Goal: Information Seeking & Learning: Learn about a topic

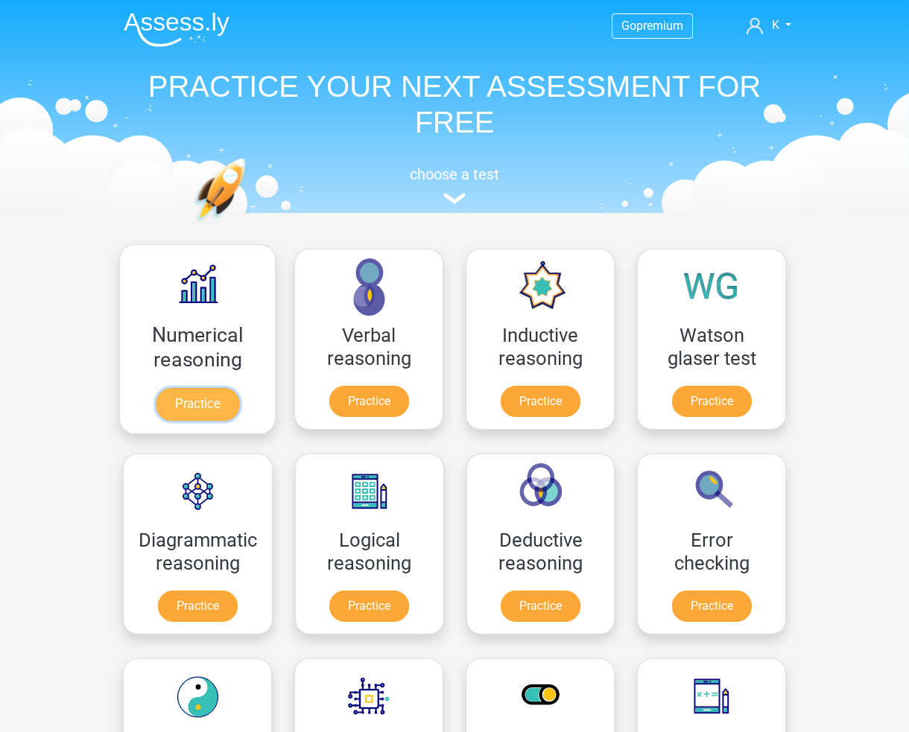
click at [231, 388] on link "Practice" at bounding box center [197, 404] width 83 height 33
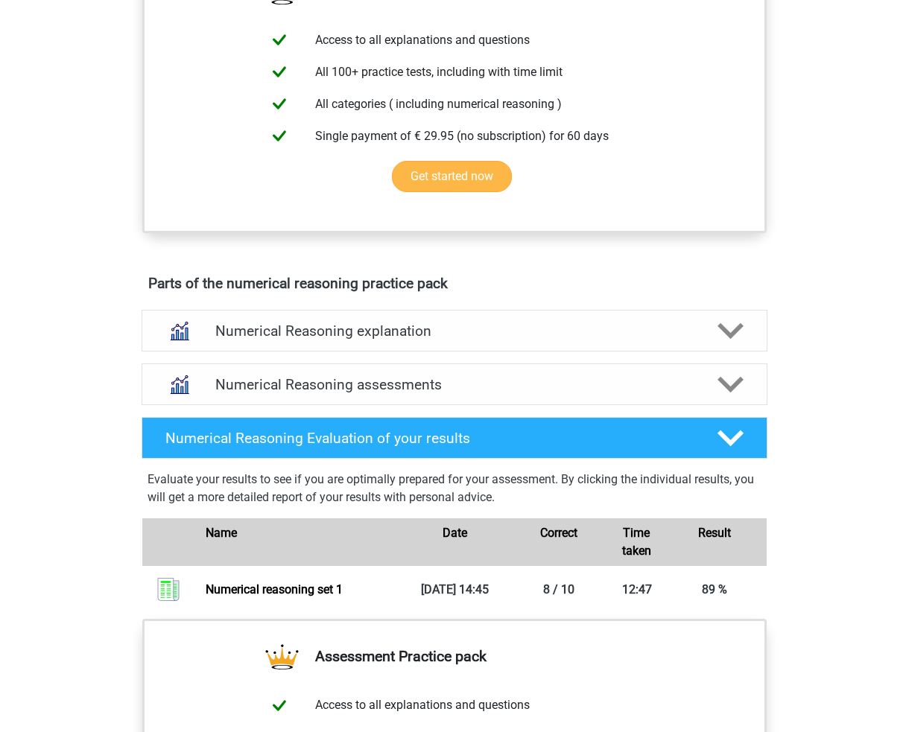
scroll to position [670, 0]
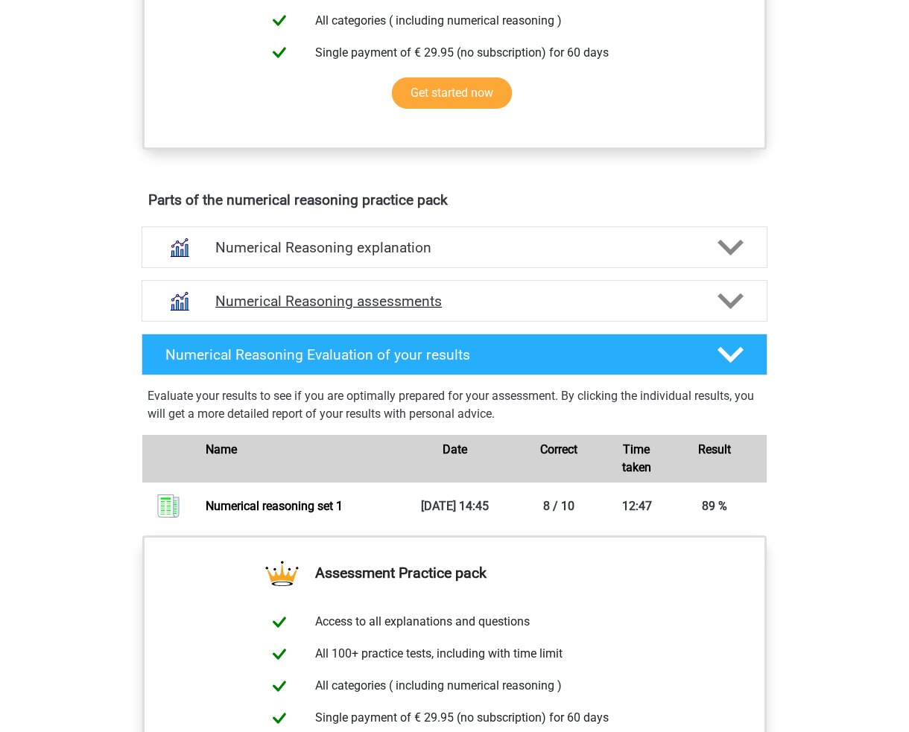
click at [486, 310] on h4 "Numerical Reasoning assessments" at bounding box center [454, 301] width 478 height 17
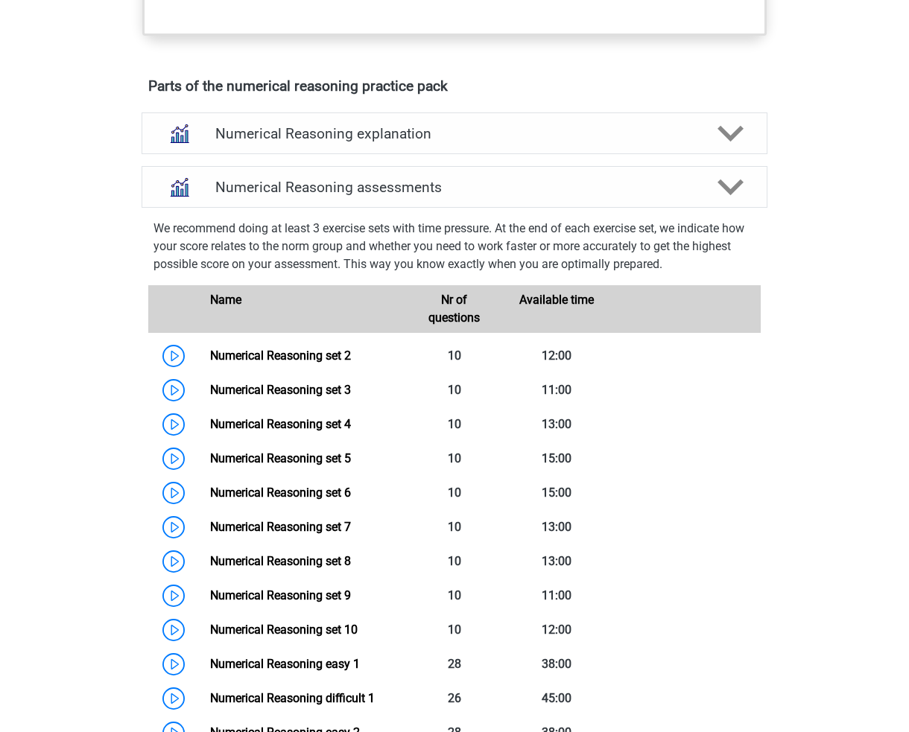
scroll to position [894, 0]
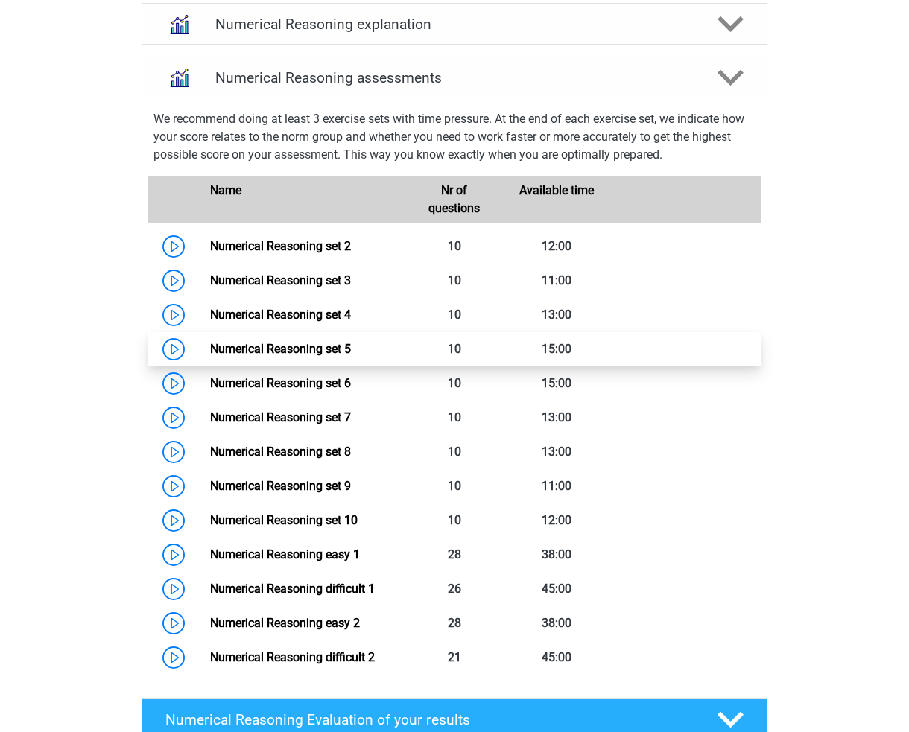
click at [309, 356] on link "Numerical Reasoning set 5" at bounding box center [280, 349] width 141 height 14
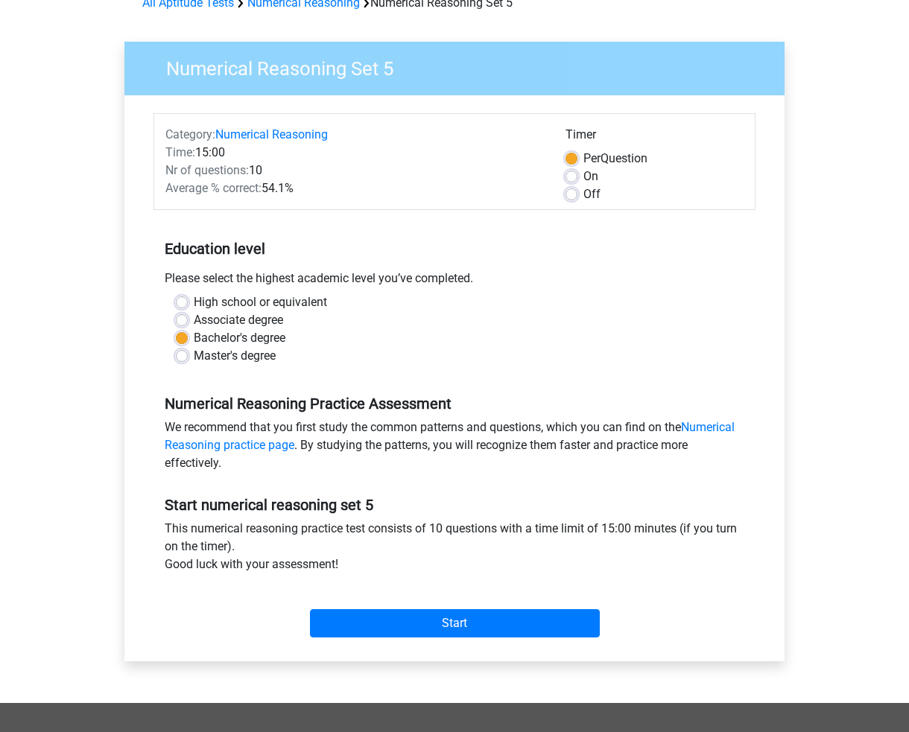
scroll to position [223, 0]
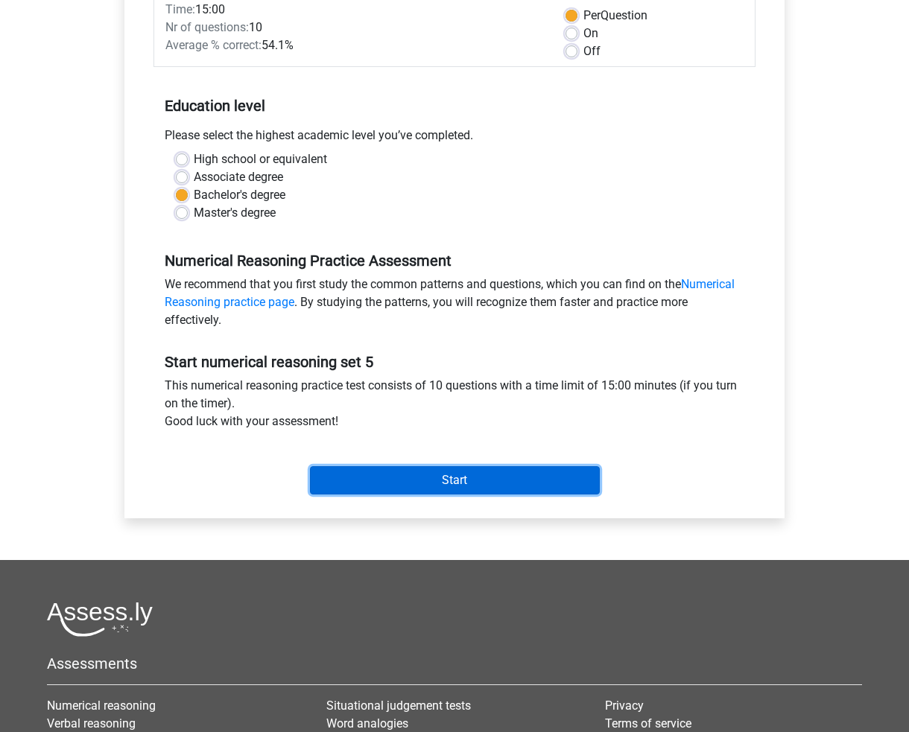
click at [471, 480] on input "Start" at bounding box center [455, 480] width 290 height 28
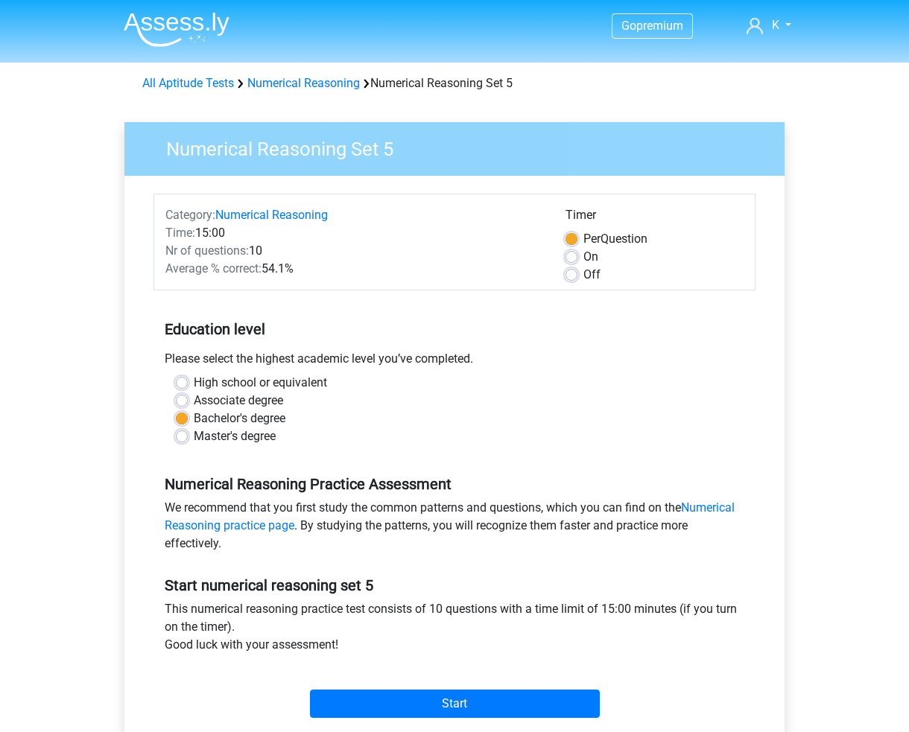
scroll to position [223, 0]
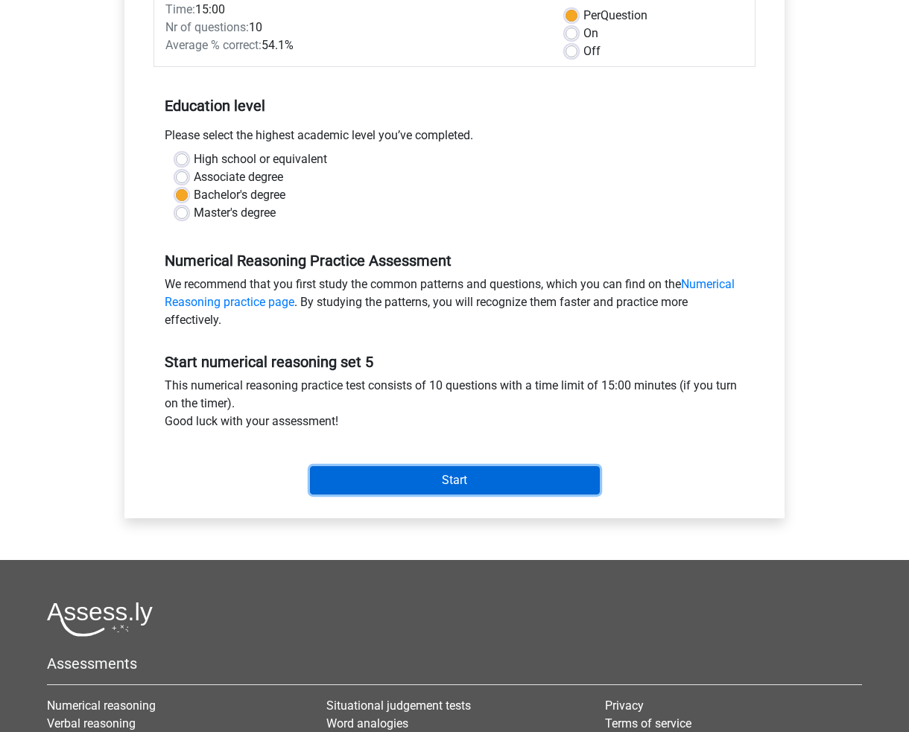
click at [469, 480] on input "Start" at bounding box center [455, 480] width 290 height 28
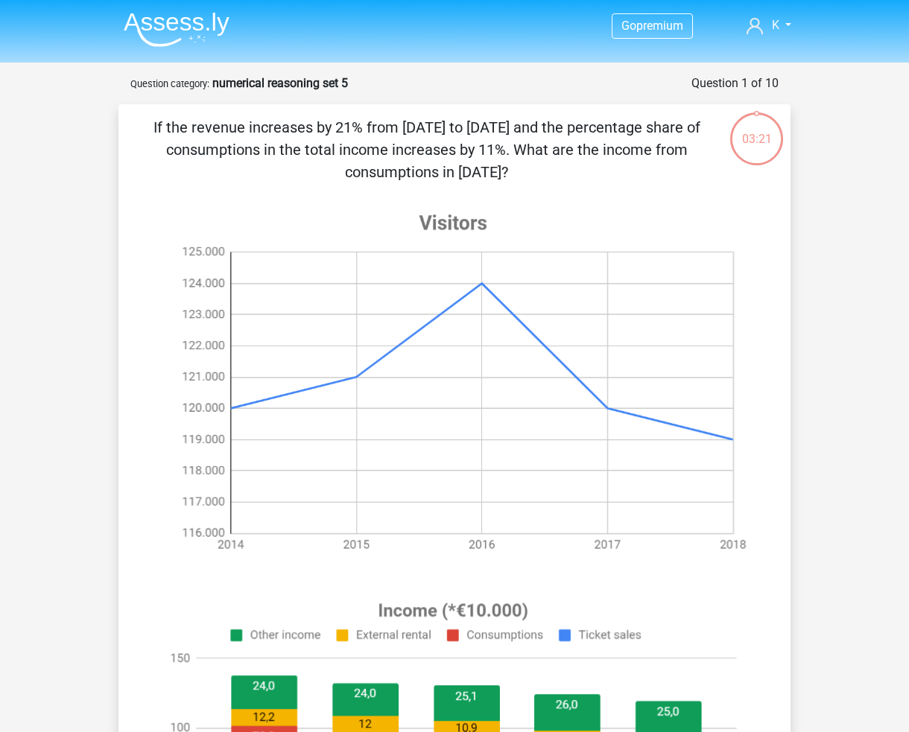
scroll to position [74, 0]
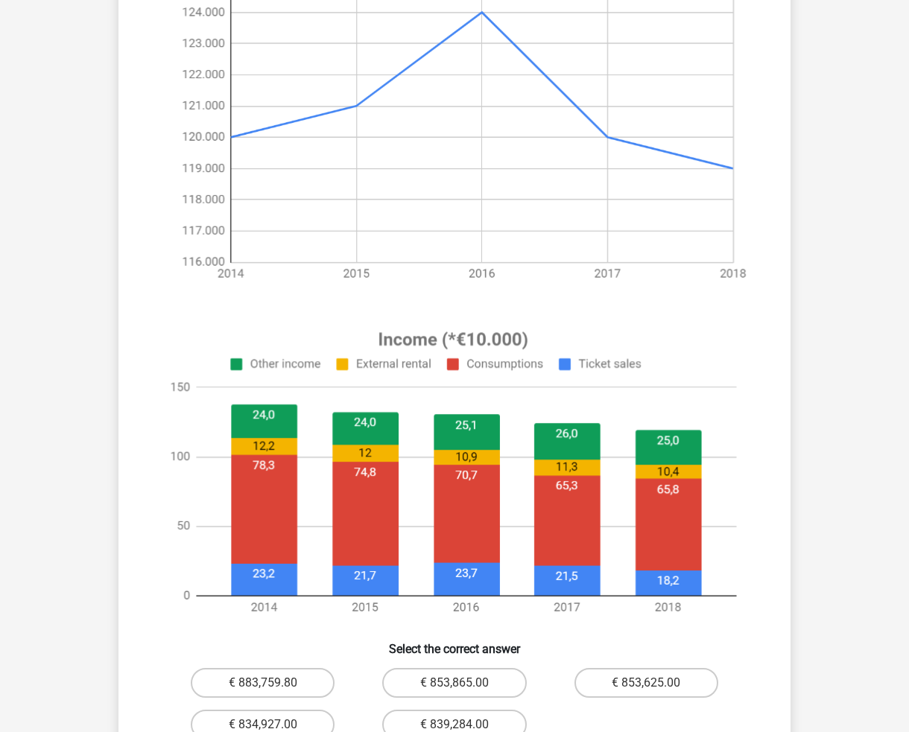
drag, startPoint x: 822, startPoint y: 446, endPoint x: 813, endPoint y: 510, distance: 63.9
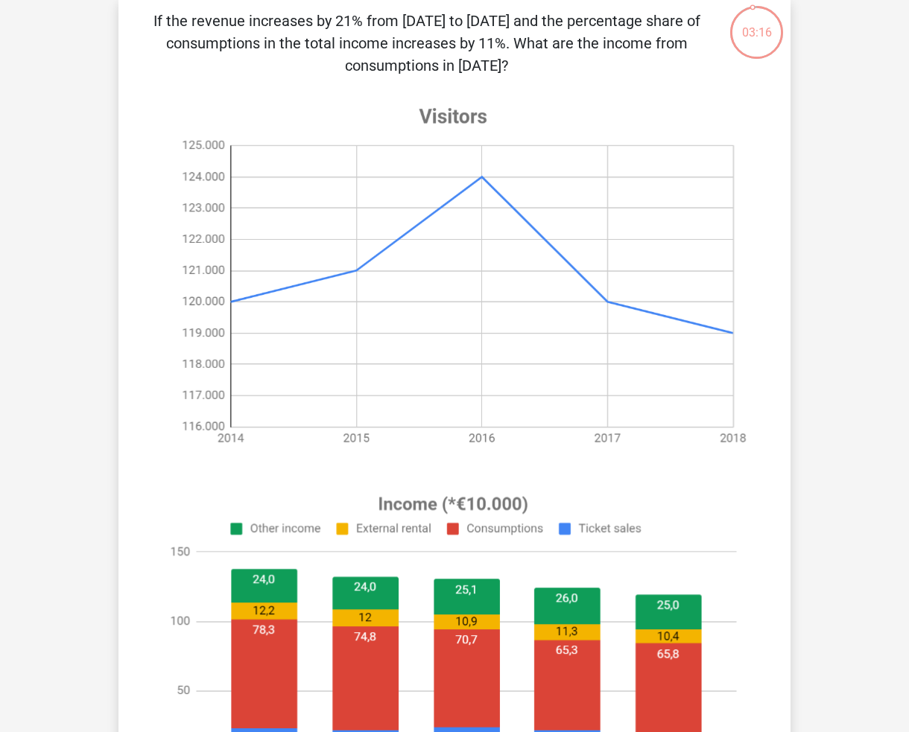
scroll to position [99, 0]
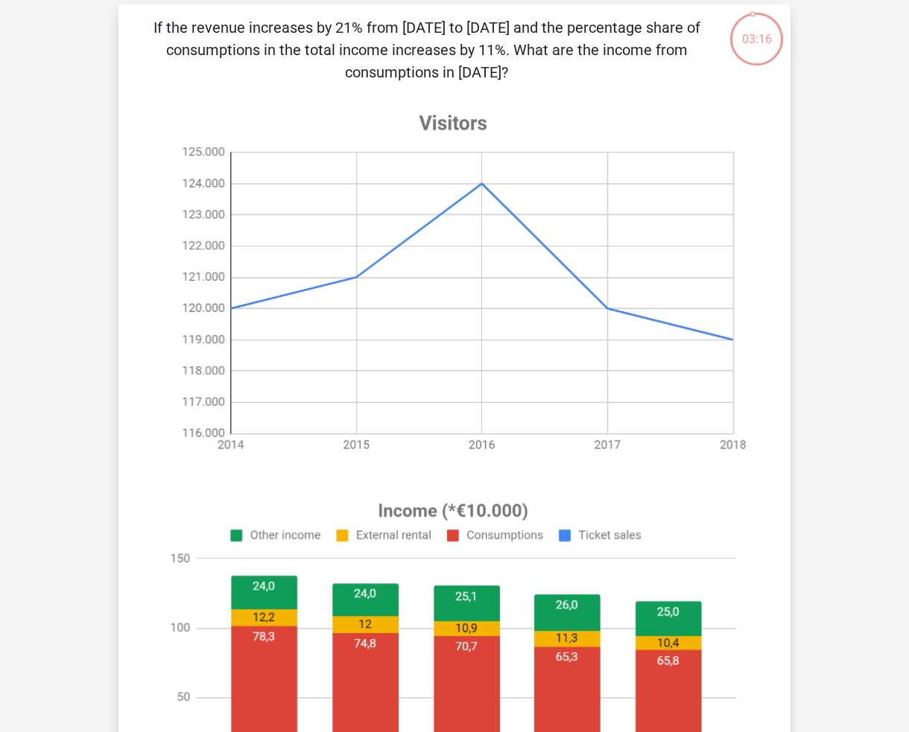
drag, startPoint x: 813, startPoint y: 510, endPoint x: 816, endPoint y: 475, distance: 35.1
drag, startPoint x: 321, startPoint y: 50, endPoint x: 396, endPoint y: 47, distance: 75.3
click at [393, 47] on p "If the revenue increases by 21% from 2018 to 2019 and the percentage share of c…" at bounding box center [426, 50] width 568 height 67
click at [396, 47] on p "If the revenue increases by 21% from 2018 to 2019 and the percentage share of c…" at bounding box center [426, 50] width 568 height 67
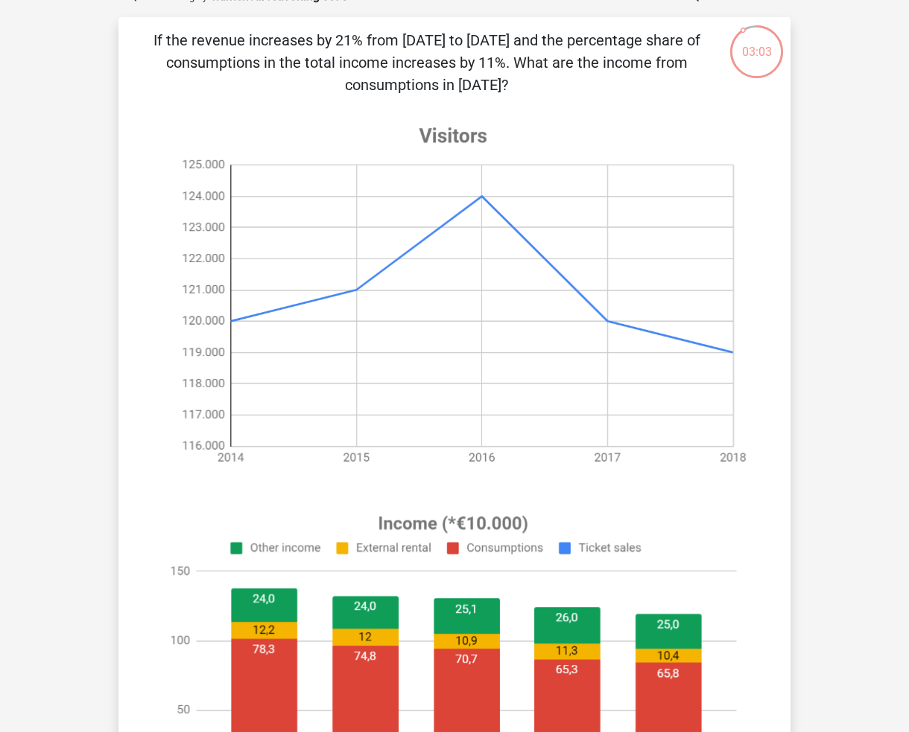
scroll to position [107, 0]
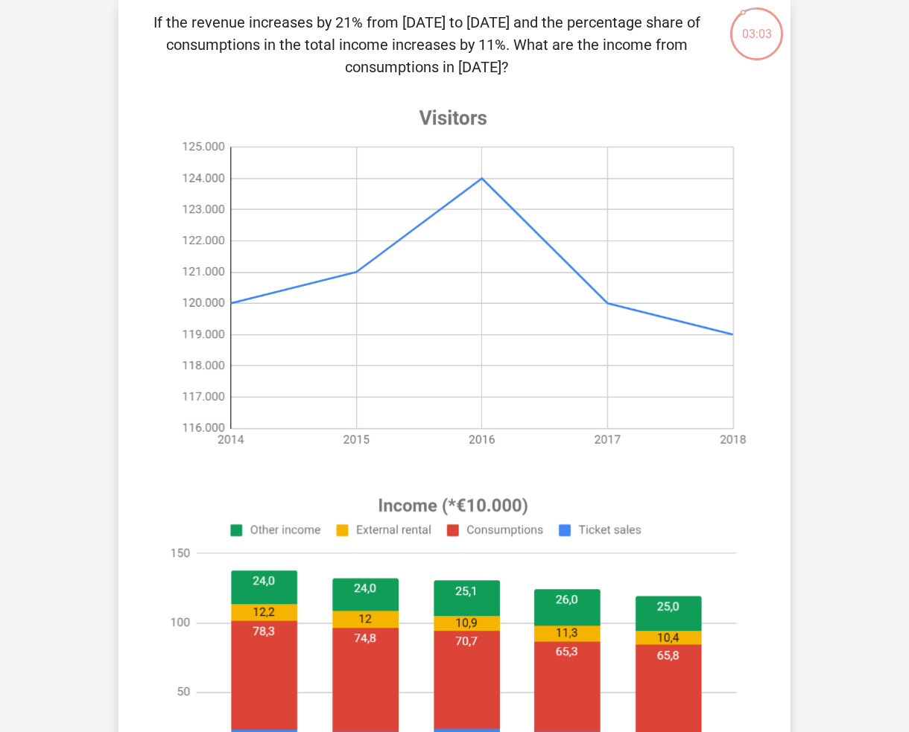
drag, startPoint x: 869, startPoint y: 261, endPoint x: 856, endPoint y: 305, distance: 45.7
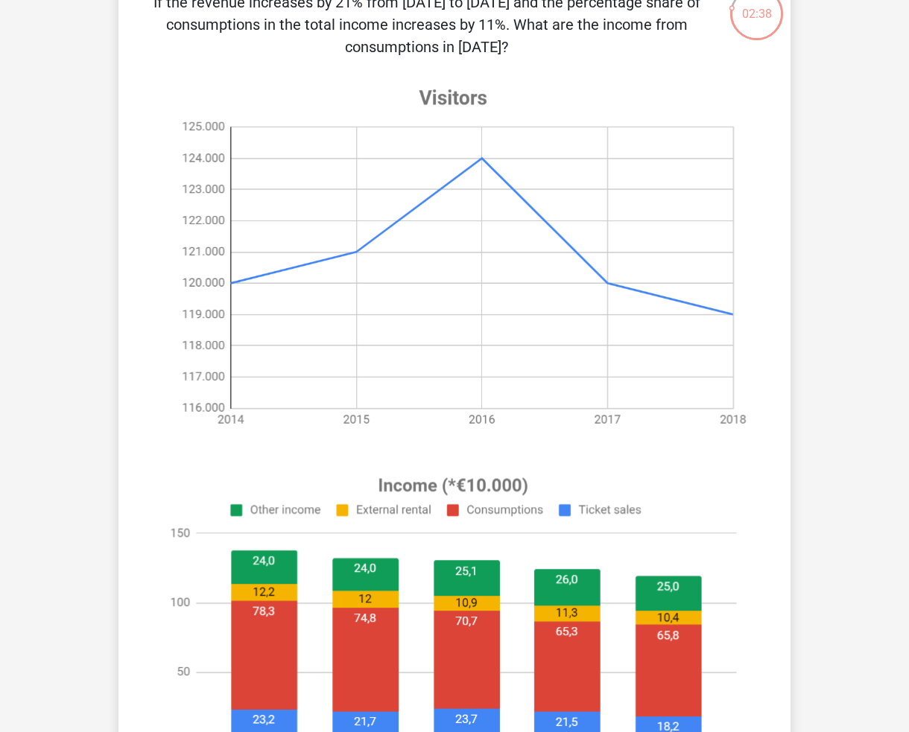
drag, startPoint x: 797, startPoint y: 362, endPoint x: 797, endPoint y: 378, distance: 15.6
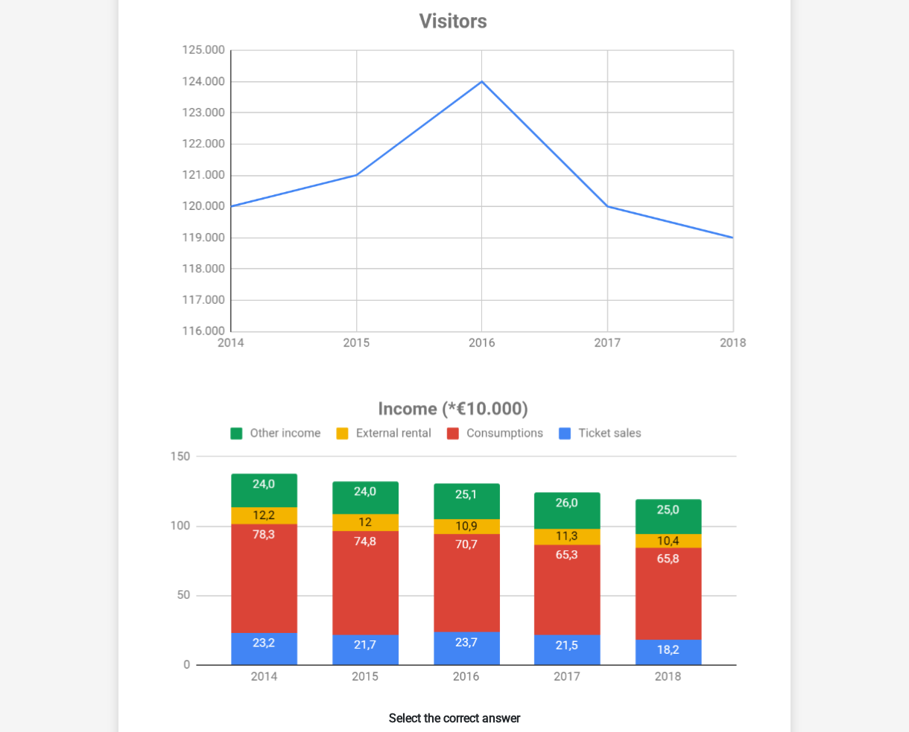
scroll to position [53, 0]
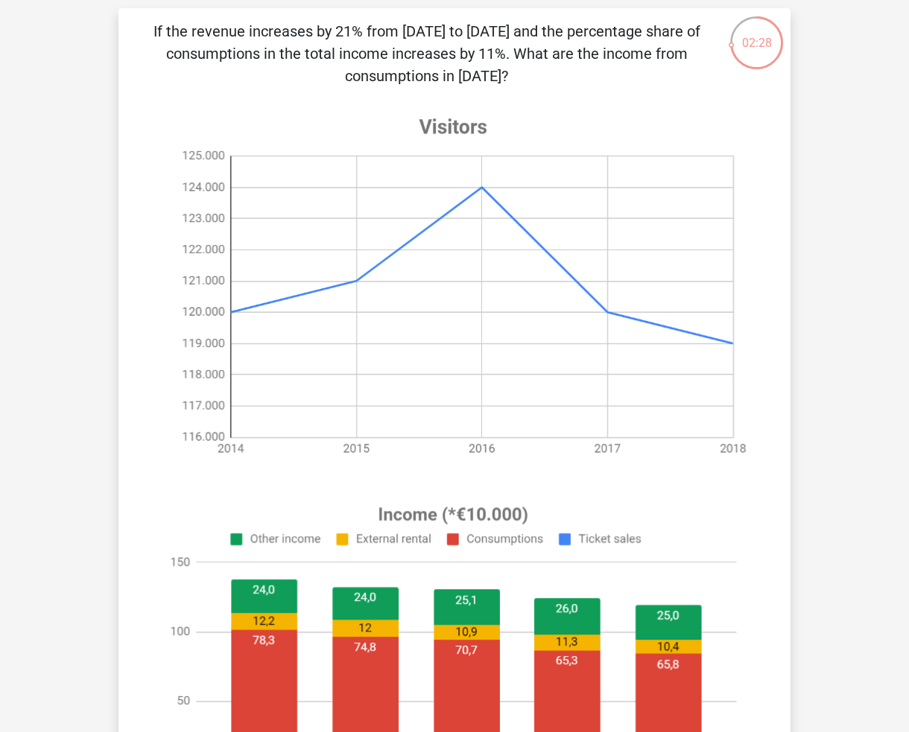
drag, startPoint x: 813, startPoint y: 402, endPoint x: 810, endPoint y: 428, distance: 26.2
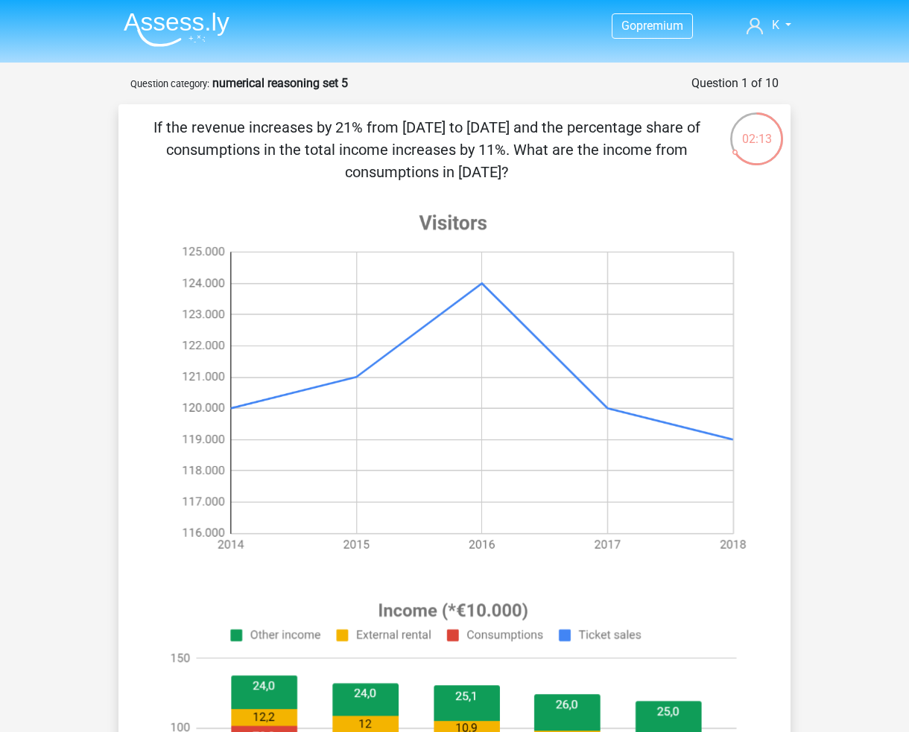
scroll to position [0, 0]
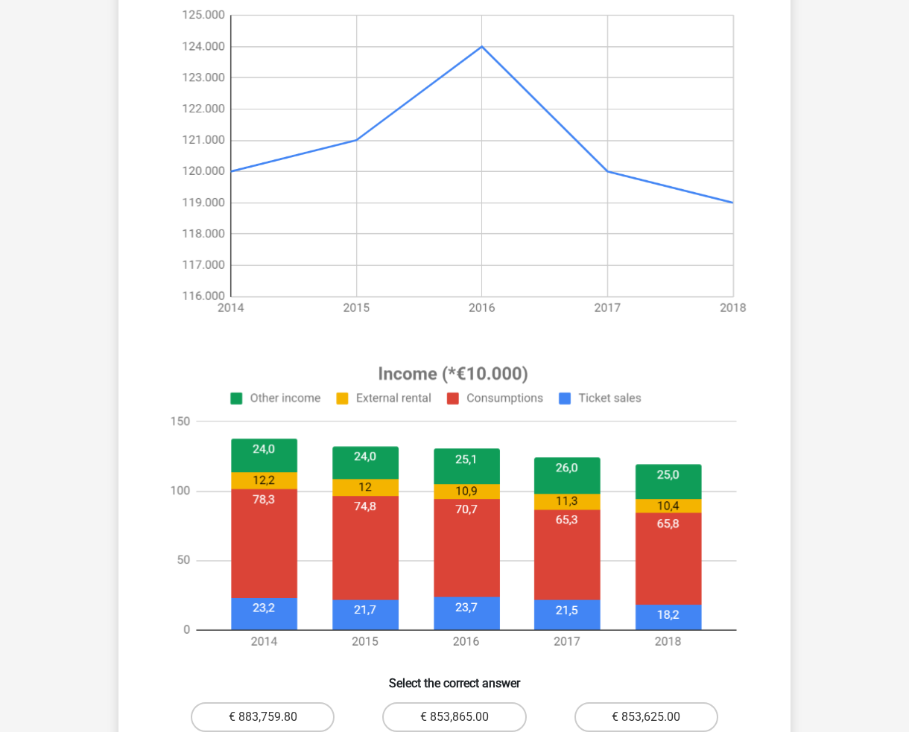
drag, startPoint x: 878, startPoint y: 399, endPoint x: 870, endPoint y: 428, distance: 30.0
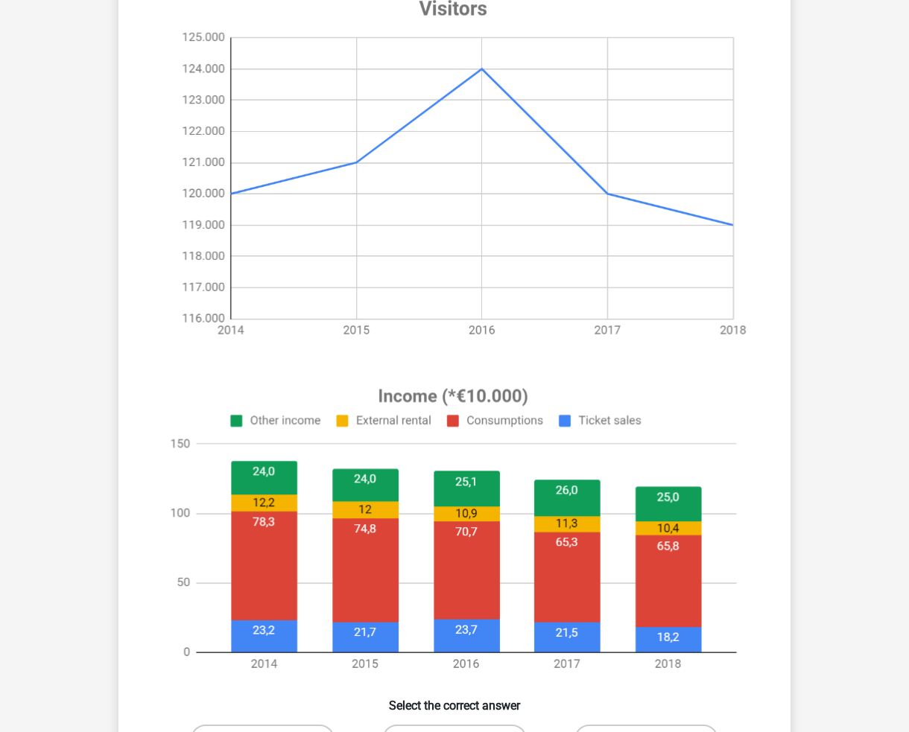
scroll to position [194, 0]
drag, startPoint x: 830, startPoint y: 454, endPoint x: 837, endPoint y: 404, distance: 49.7
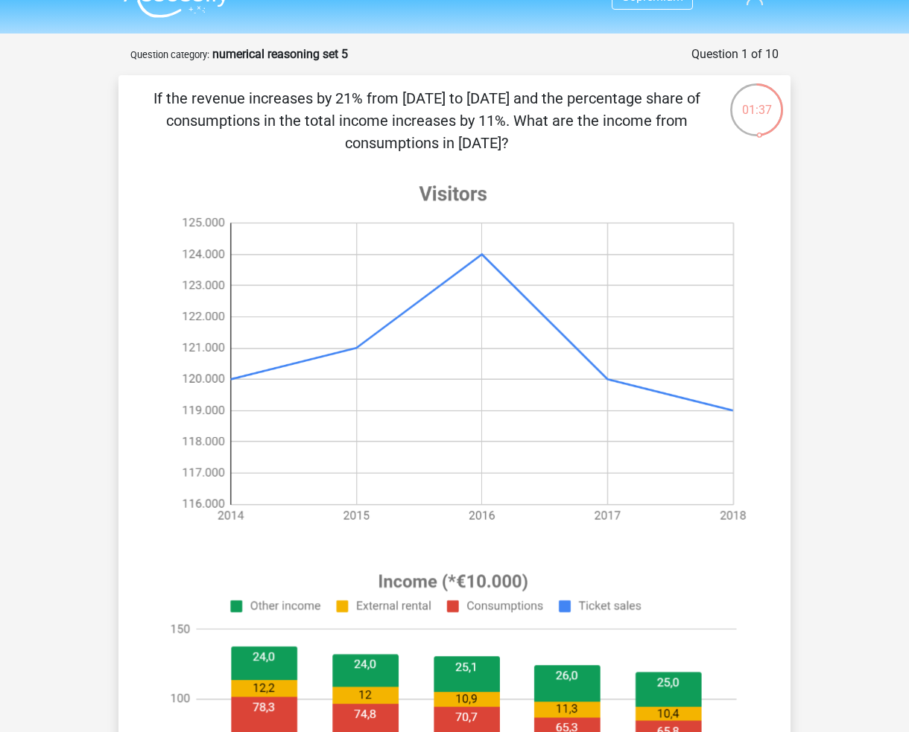
scroll to position [0, 0]
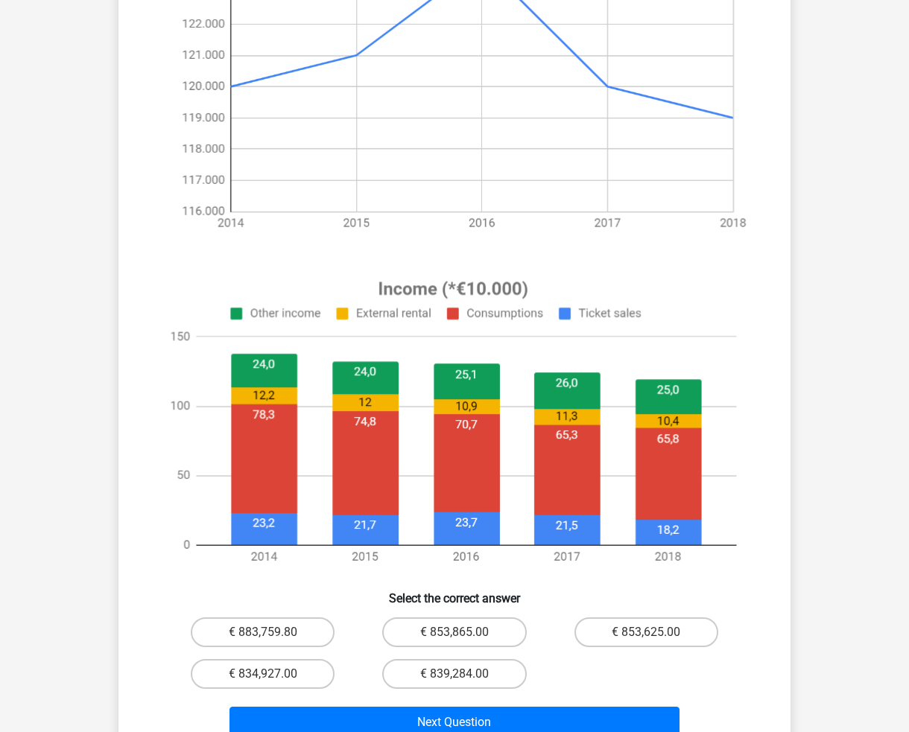
drag, startPoint x: 827, startPoint y: 259, endPoint x: 828, endPoint y: 329, distance: 69.3
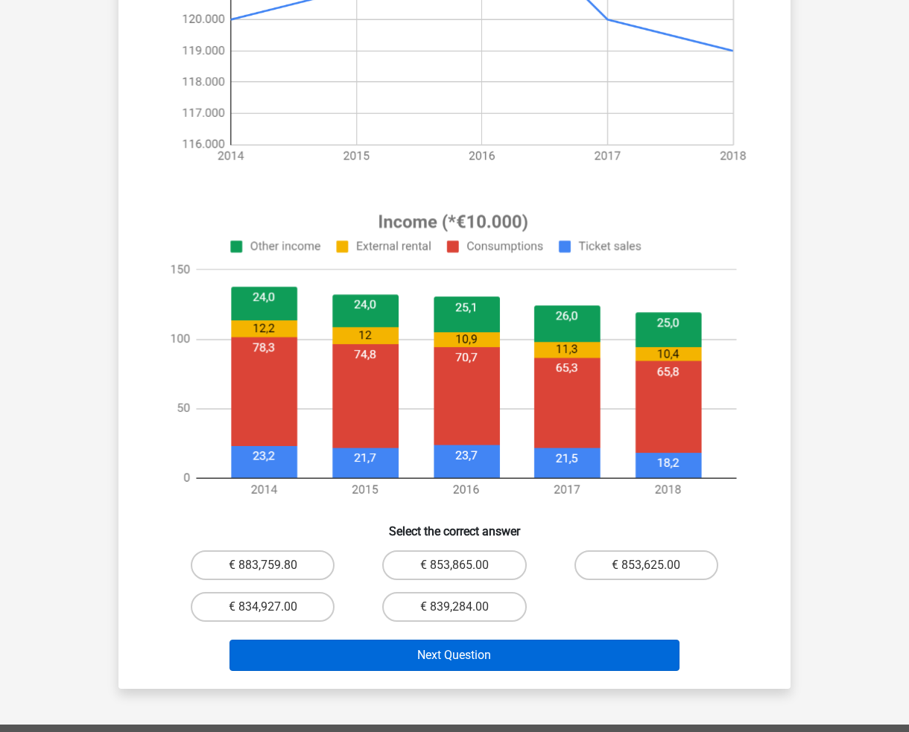
scroll to position [565, 0]
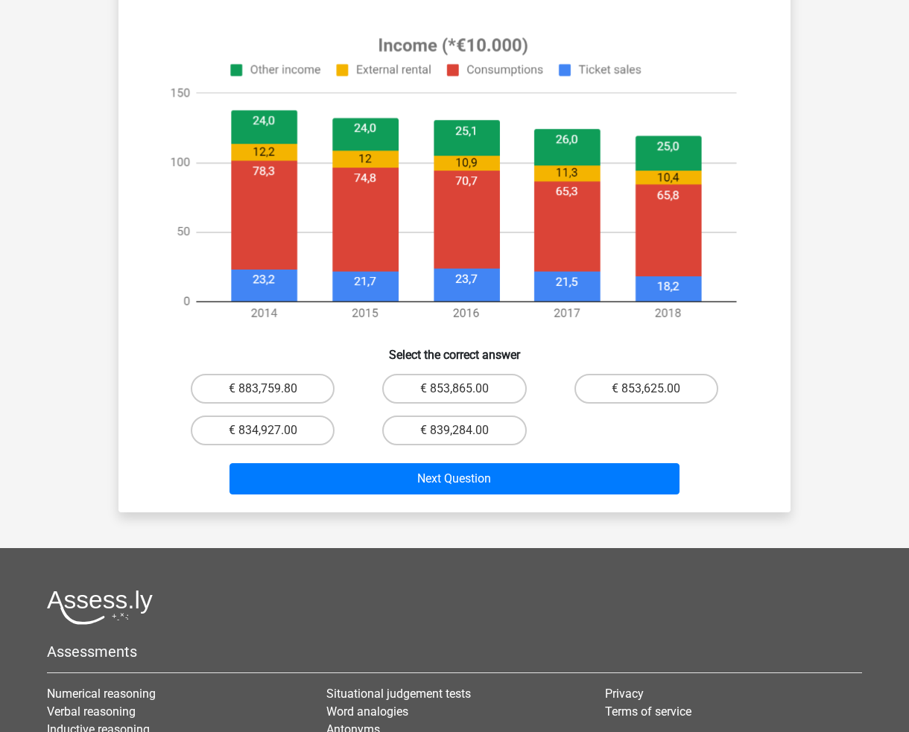
click at [810, 424] on div "Go premium K kuiting124@gmail.com" at bounding box center [454, 188] width 909 height 1507
click at [317, 430] on label "€ 834,927.00" at bounding box center [263, 431] width 144 height 30
click at [273, 431] on input "€ 834,927.00" at bounding box center [268, 436] width 10 height 10
radio input "true"
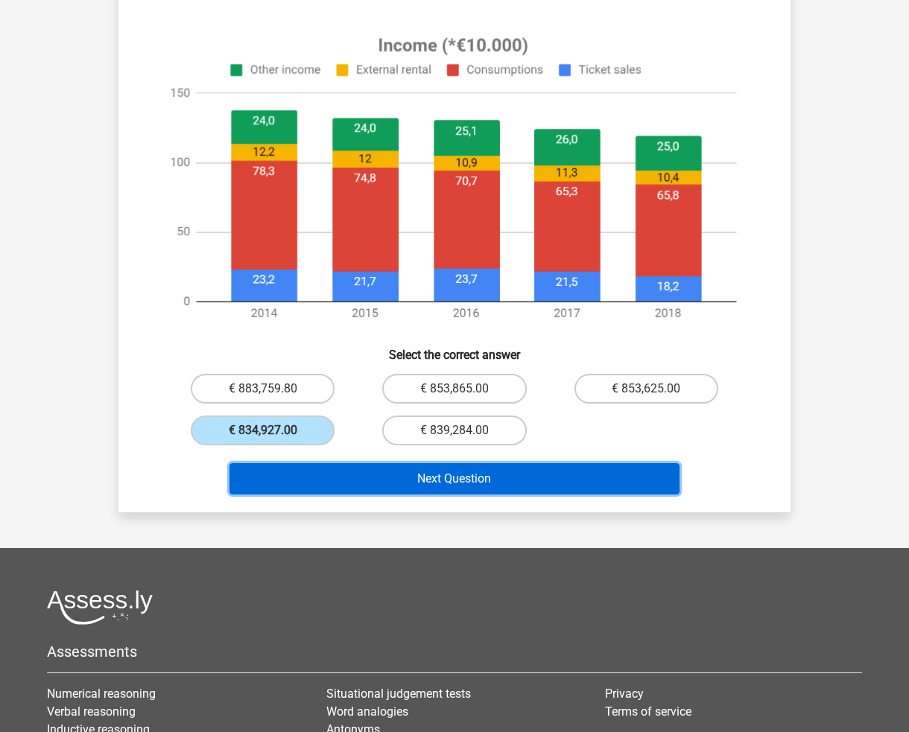
click at [563, 485] on button "Next Question" at bounding box center [454, 478] width 451 height 31
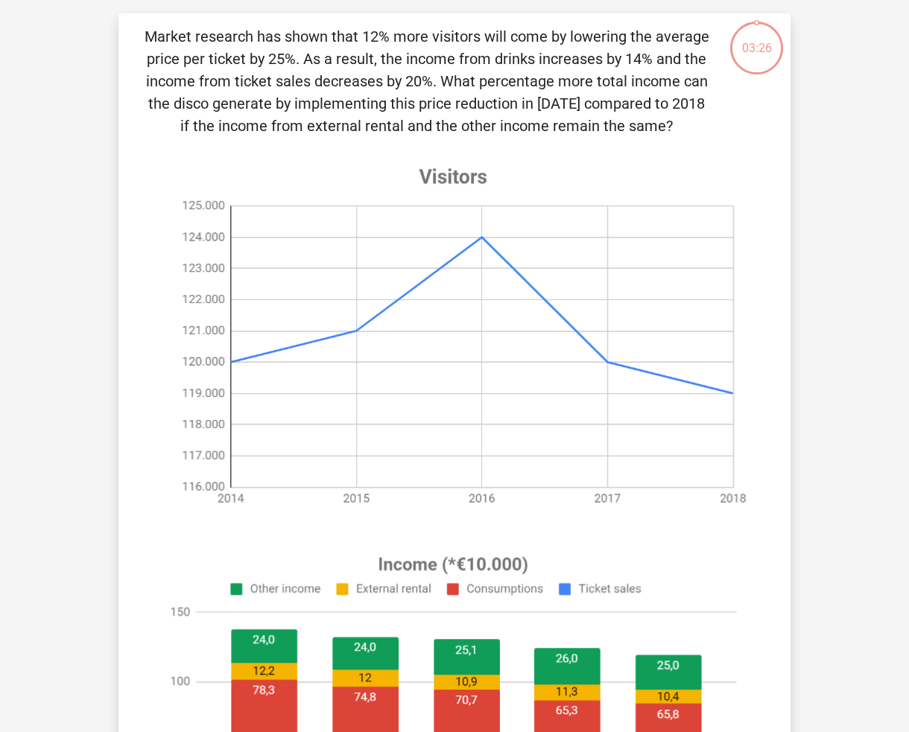
scroll to position [74, 0]
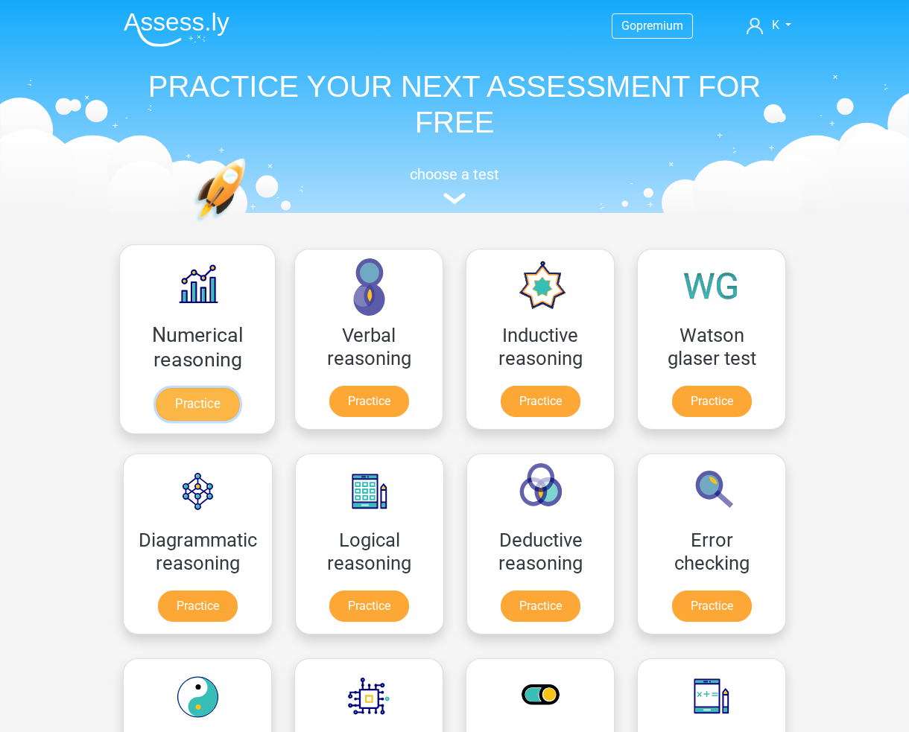
click at [209, 388] on link "Practice" at bounding box center [197, 404] width 83 height 33
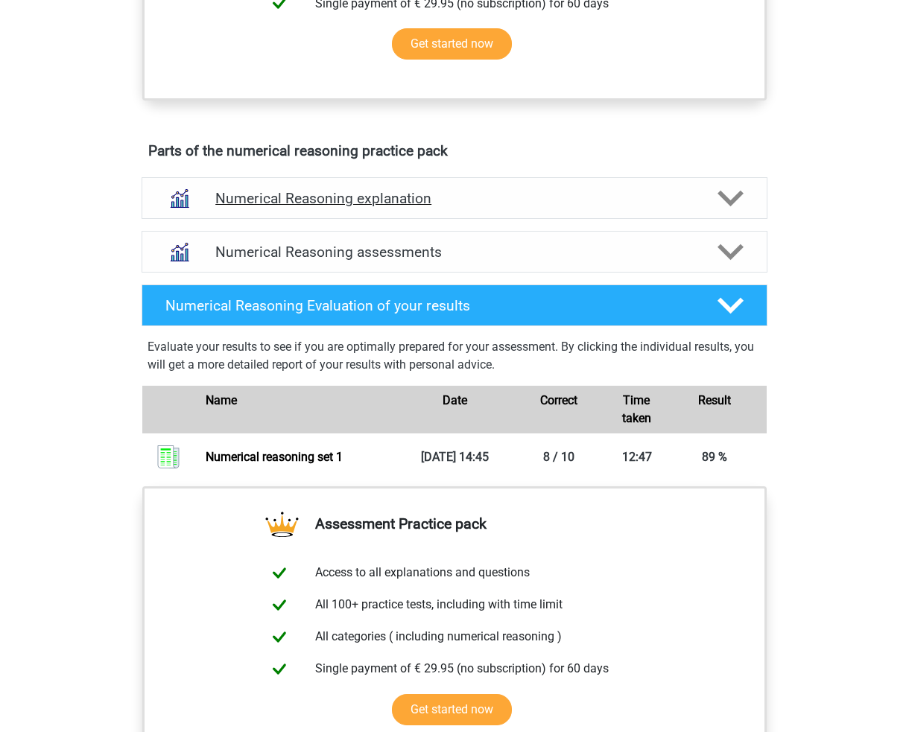
scroll to position [819, 0]
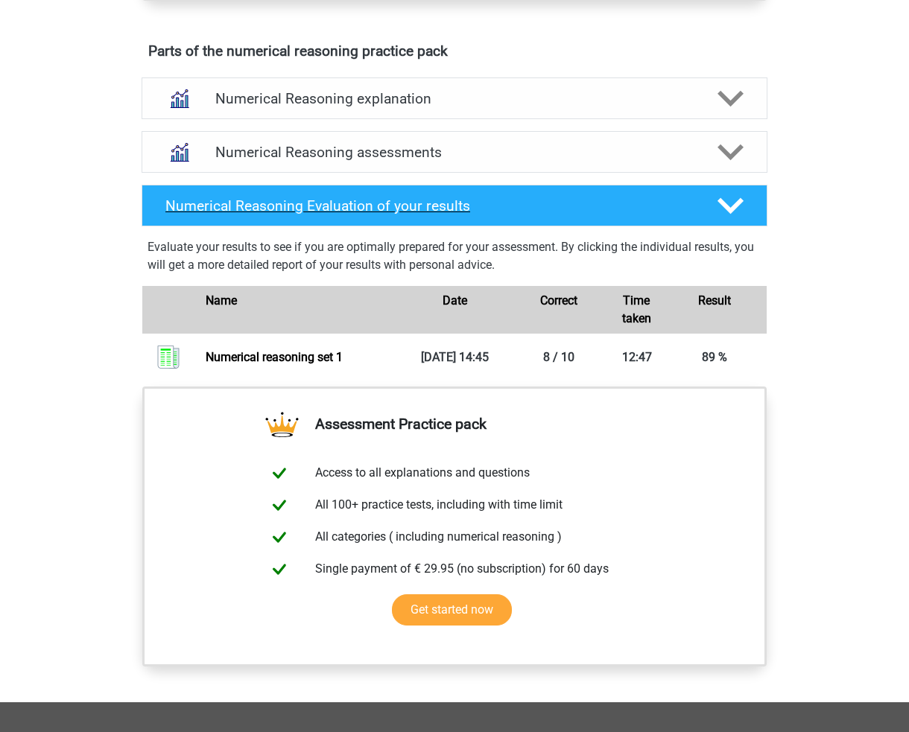
click at [694, 215] on div "Numerical Reasoning Evaluation of your results" at bounding box center [429, 205] width 550 height 17
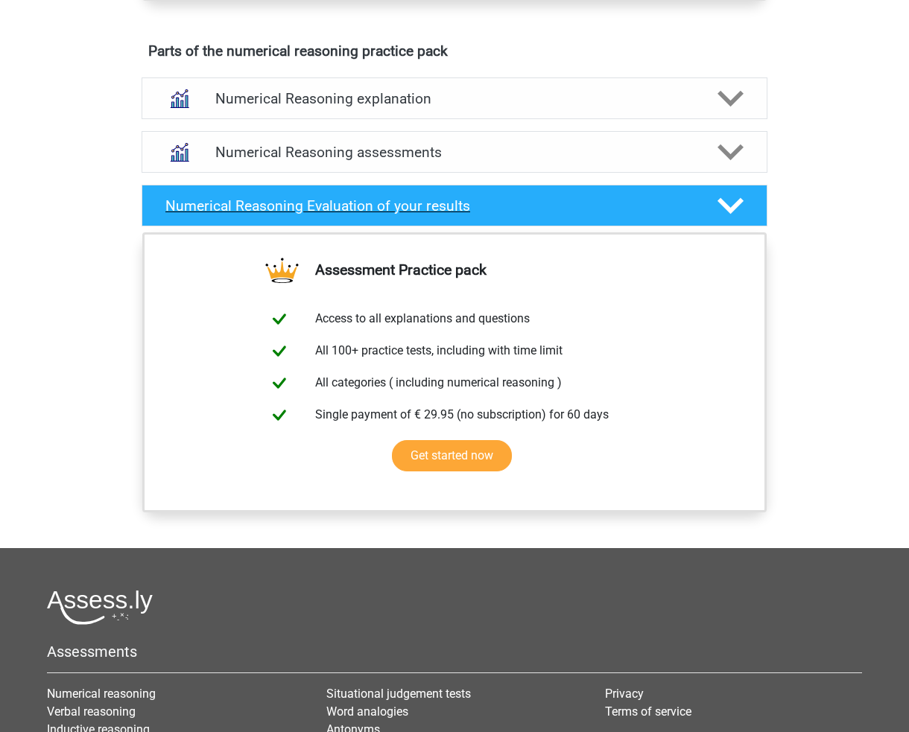
click at [694, 215] on div "Numerical Reasoning Evaluation of your results" at bounding box center [429, 205] width 550 height 17
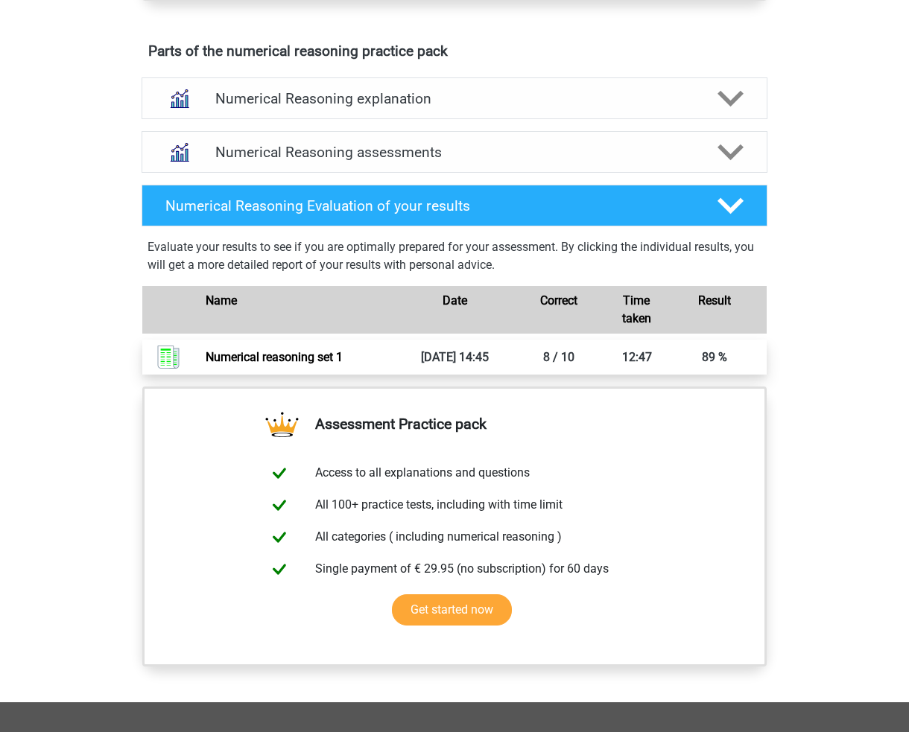
click at [282, 364] on link "Numerical reasoning set 1" at bounding box center [274, 357] width 137 height 14
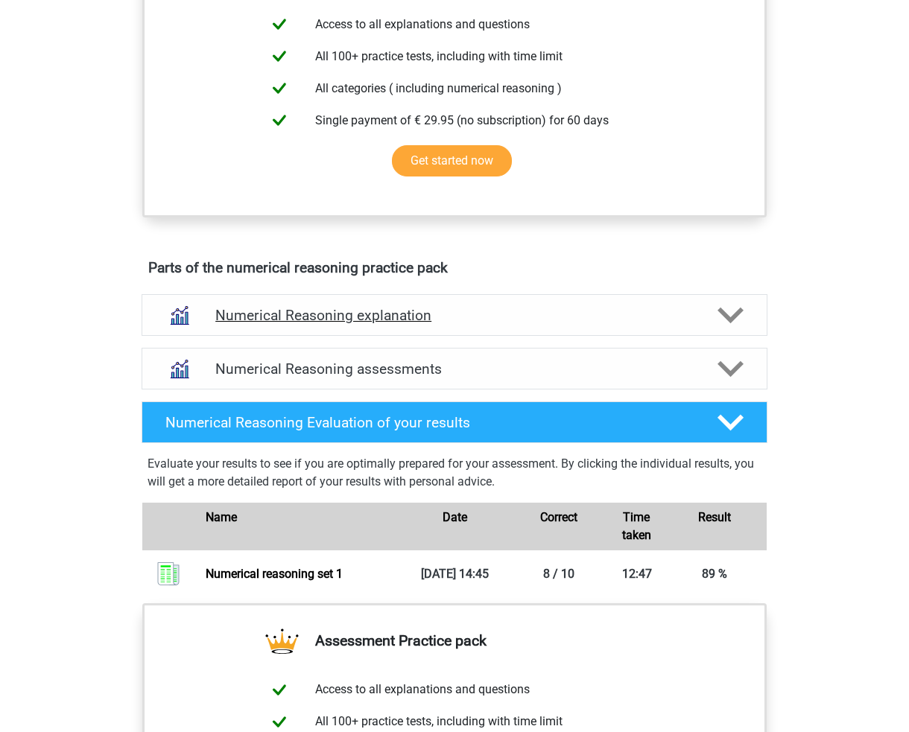
scroll to position [596, 0]
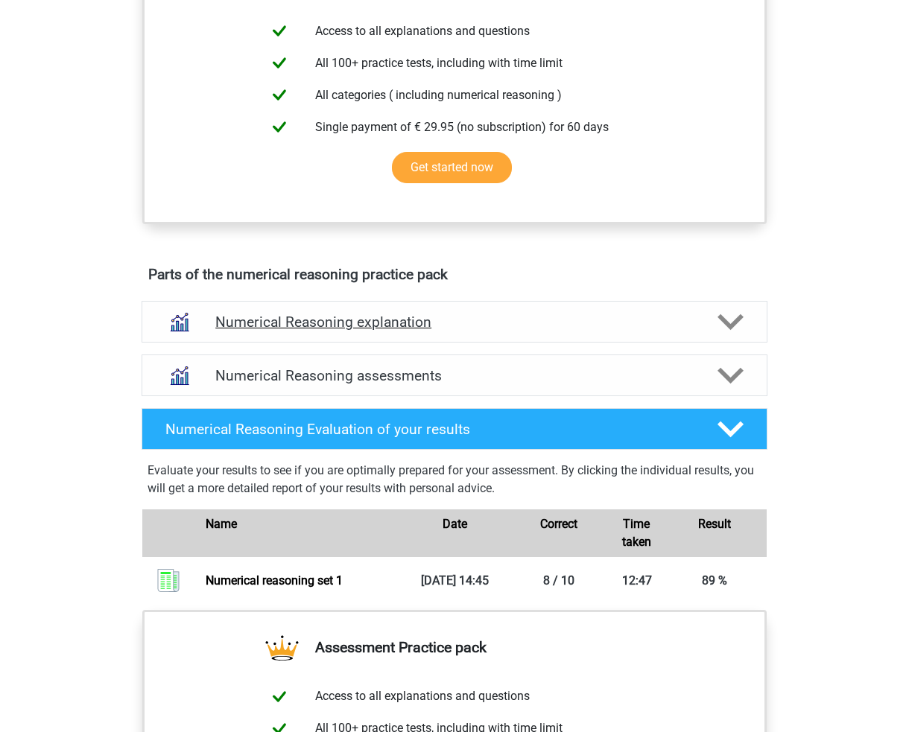
click at [441, 324] on div "Numerical Reasoning explanation" at bounding box center [455, 322] width 626 height 42
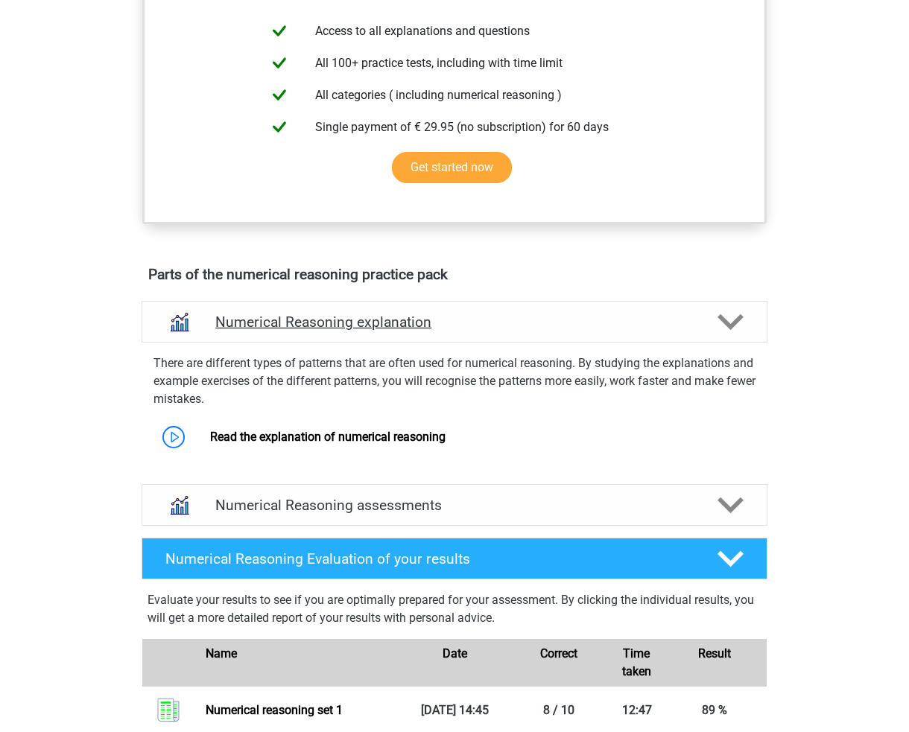
click at [441, 324] on div "Numerical Reasoning explanation" at bounding box center [455, 322] width 626 height 42
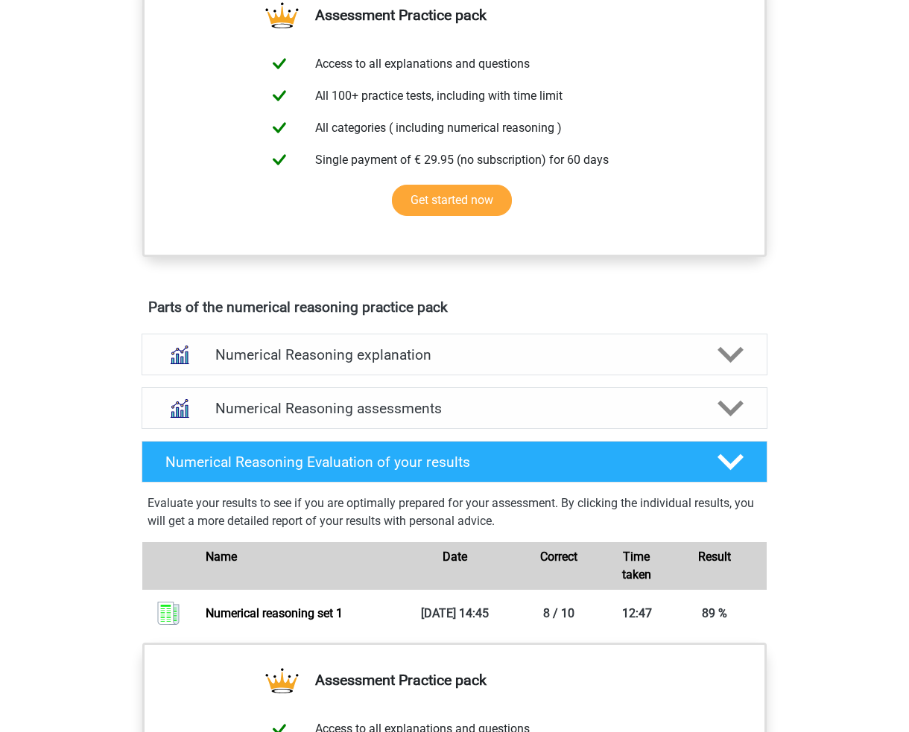
scroll to position [745, 0]
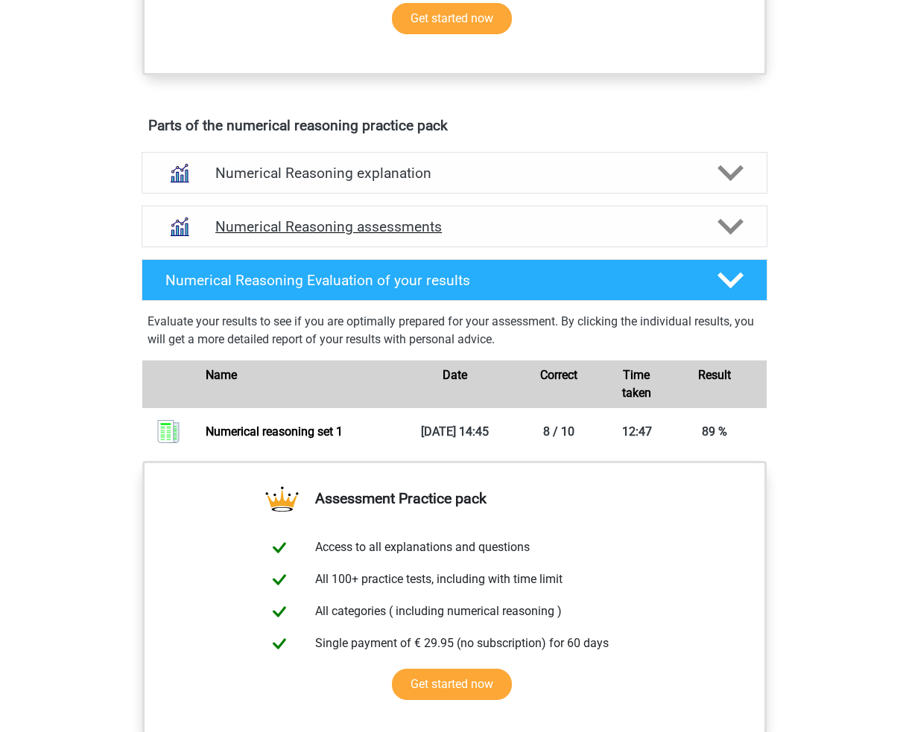
click at [429, 235] on h4 "Numerical Reasoning assessments" at bounding box center [454, 226] width 478 height 17
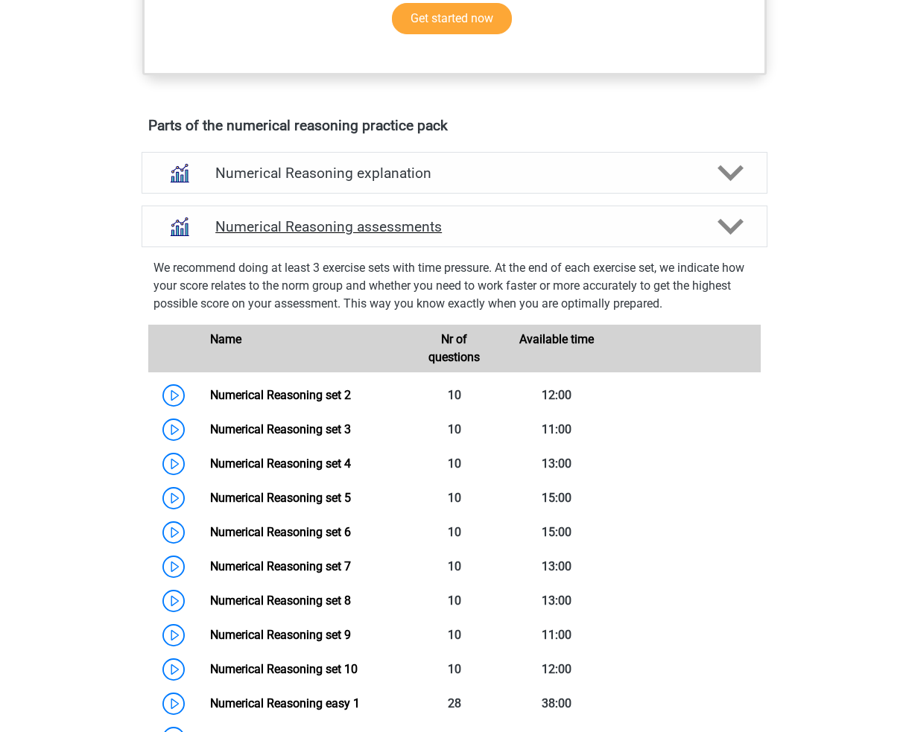
click at [429, 235] on h4 "Numerical Reasoning assessments" at bounding box center [454, 226] width 478 height 17
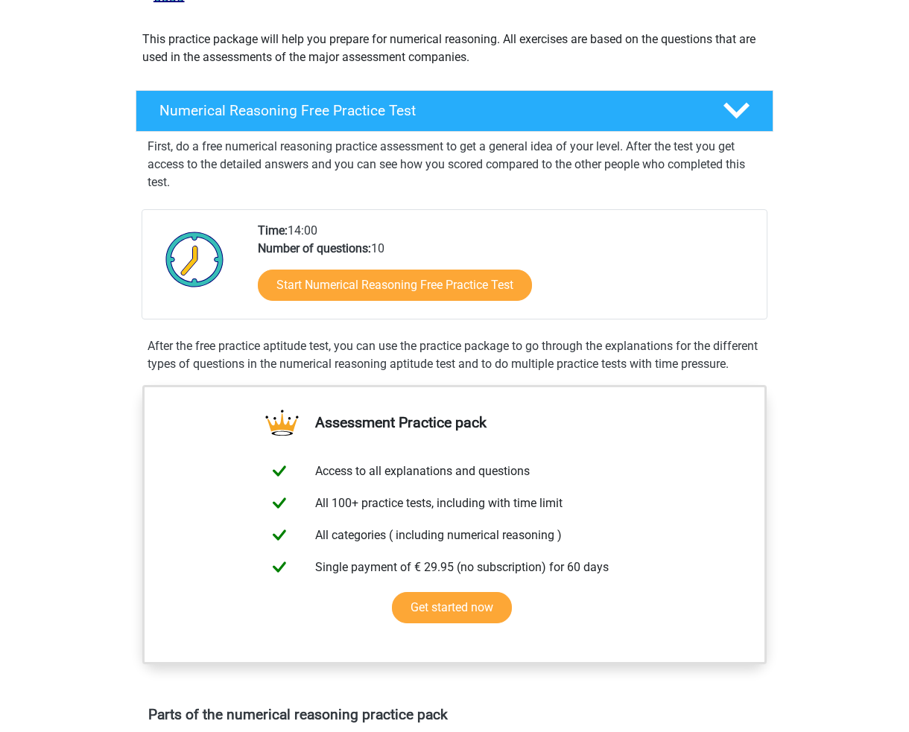
scroll to position [0, 0]
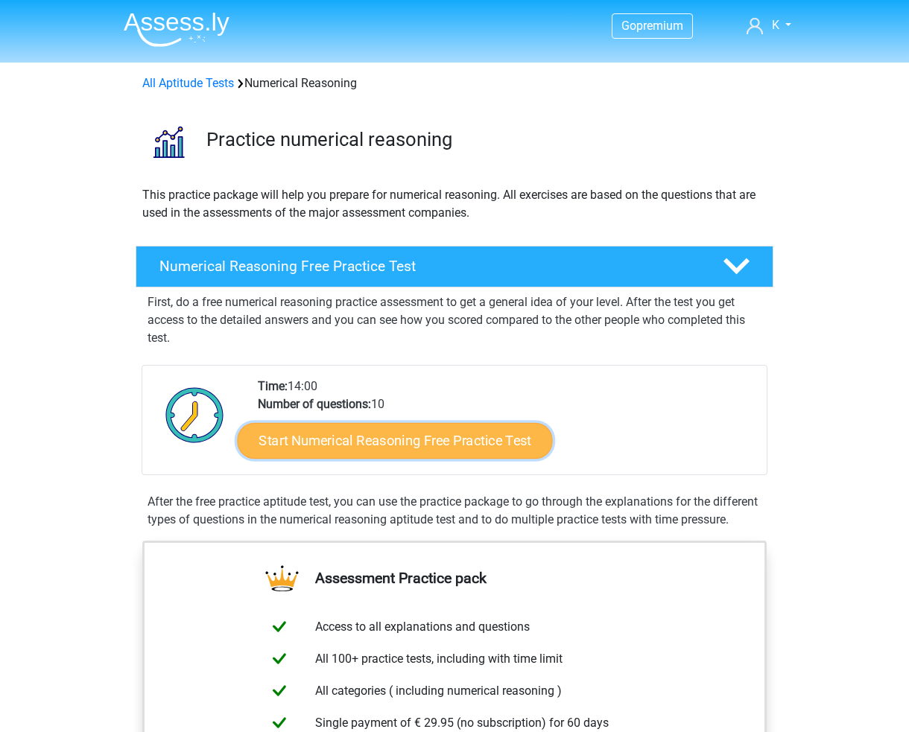
click at [361, 428] on link "Start Numerical Reasoning Free Practice Test" at bounding box center [395, 440] width 315 height 36
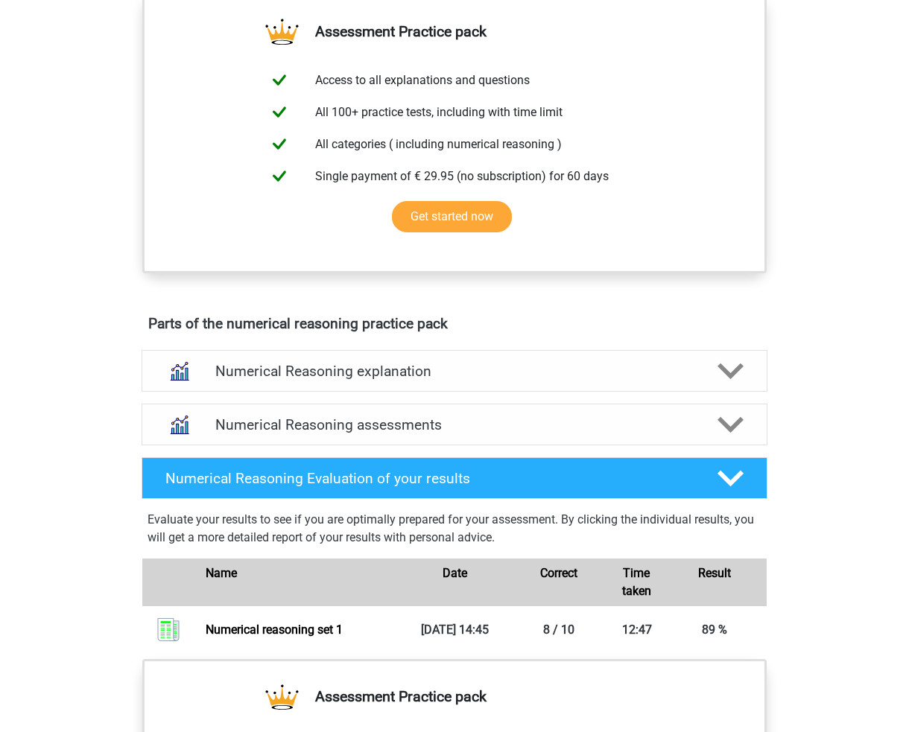
scroll to position [670, 0]
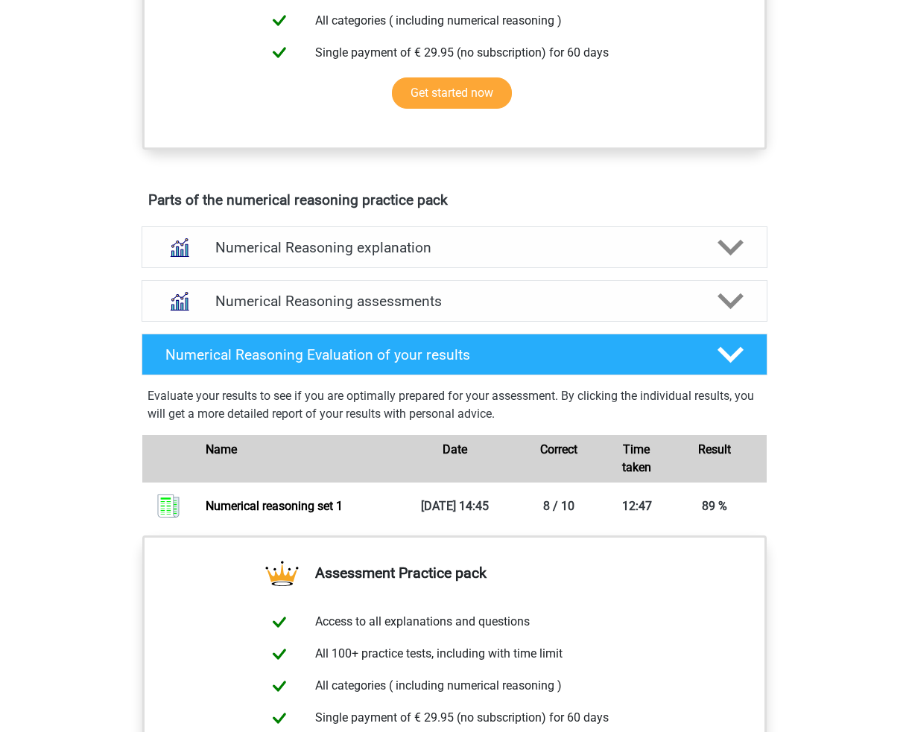
drag, startPoint x: 802, startPoint y: 319, endPoint x: 794, endPoint y: 310, distance: 11.6
click at [802, 319] on div "Parts of the numerical reasoning practice pack Numerical Reasoning explanation …" at bounding box center [455, 360] width 696 height 350
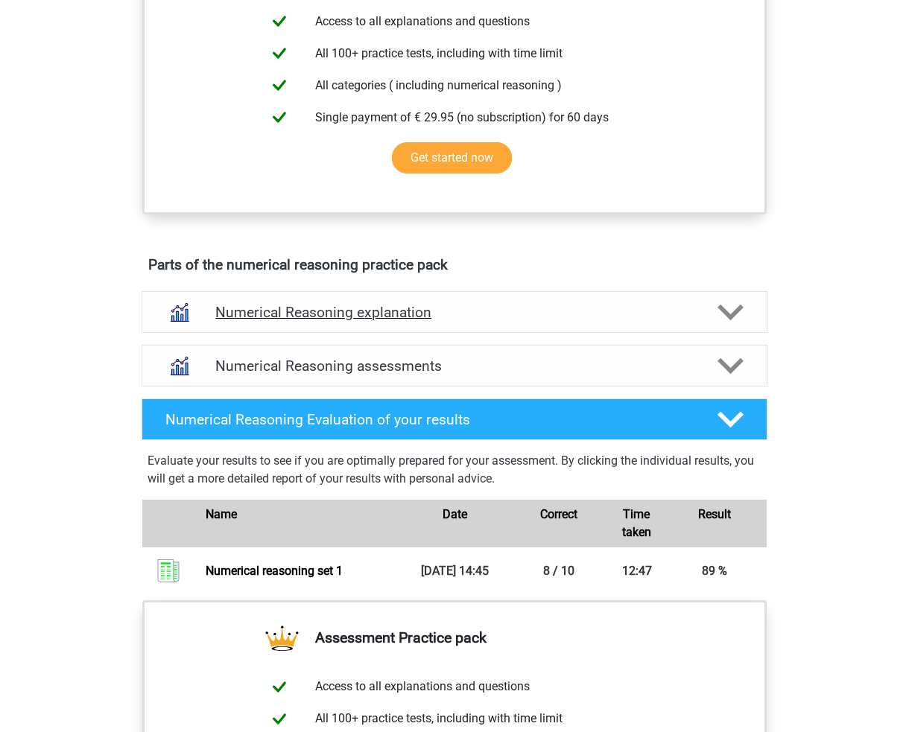
scroll to position [745, 0]
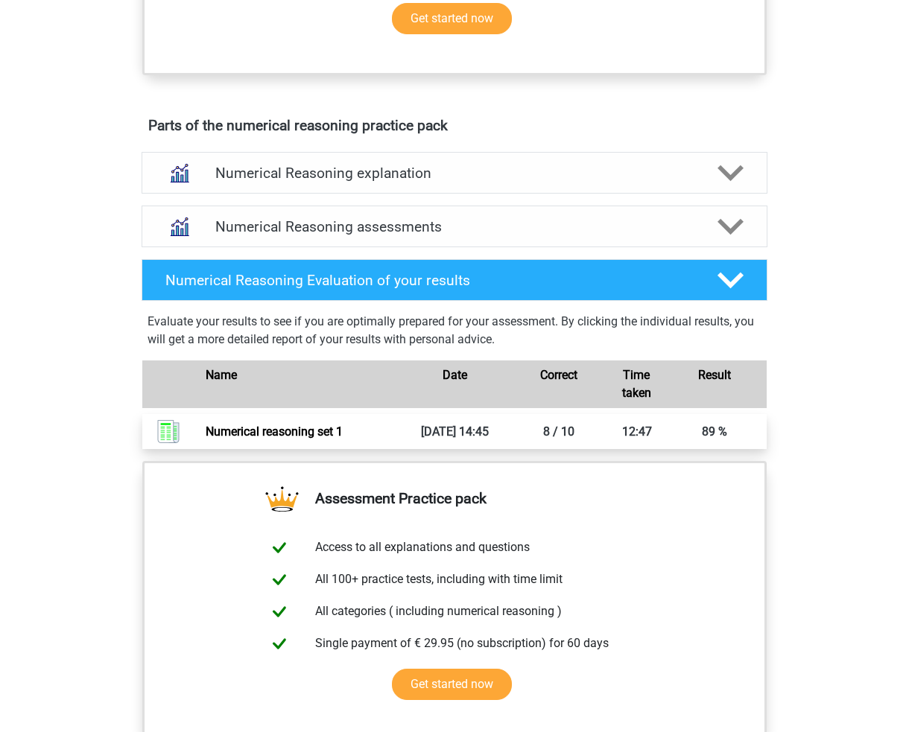
click at [343, 439] on link "Numerical reasoning set 1" at bounding box center [274, 432] width 137 height 14
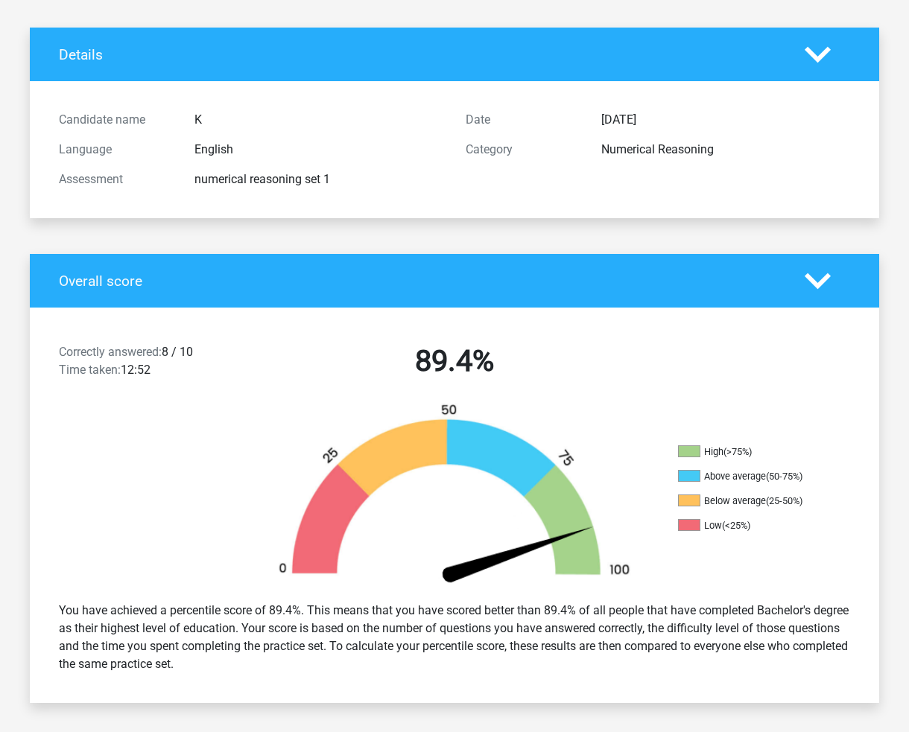
scroll to position [222, 0]
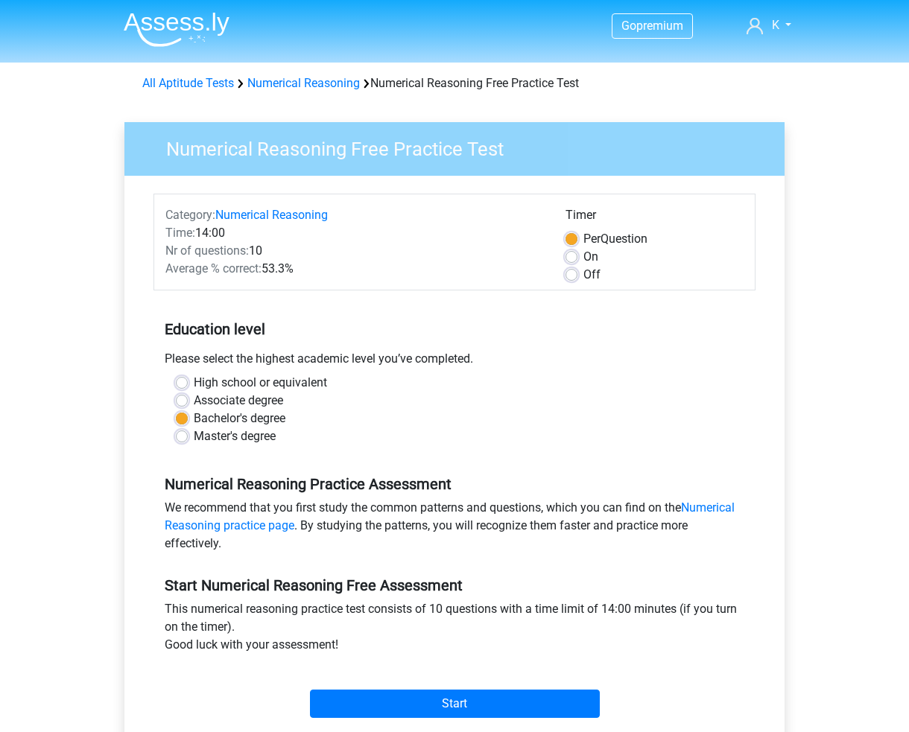
click at [480, 726] on div "Category: Numerical Reasoning Time: 14:00 Nr of questions: 10 Average % correct…" at bounding box center [455, 459] width 638 height 566
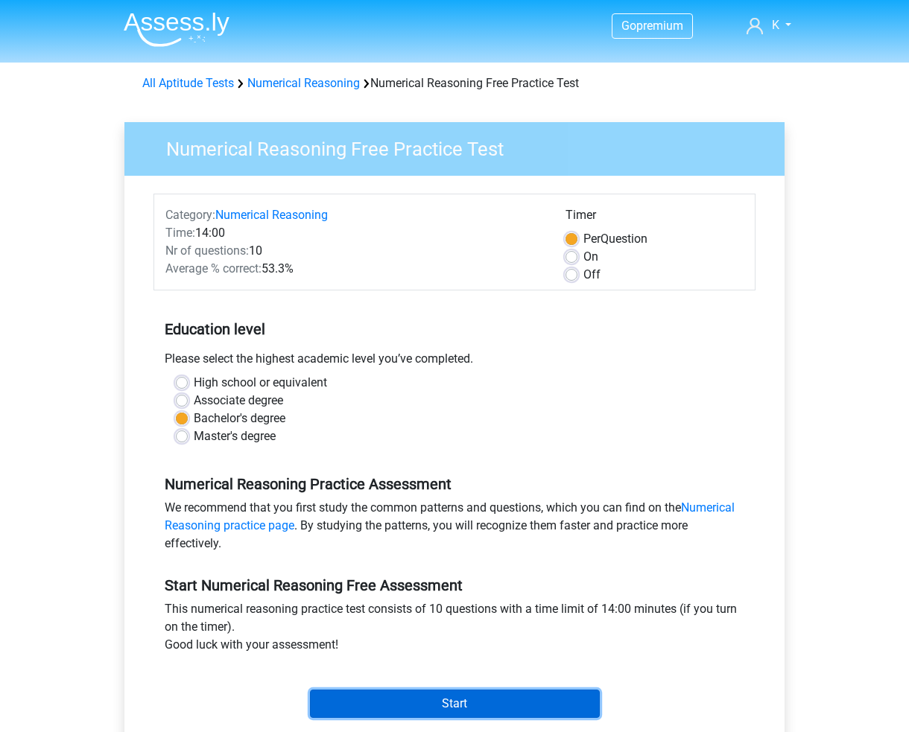
click at [492, 705] on input "Start" at bounding box center [455, 704] width 290 height 28
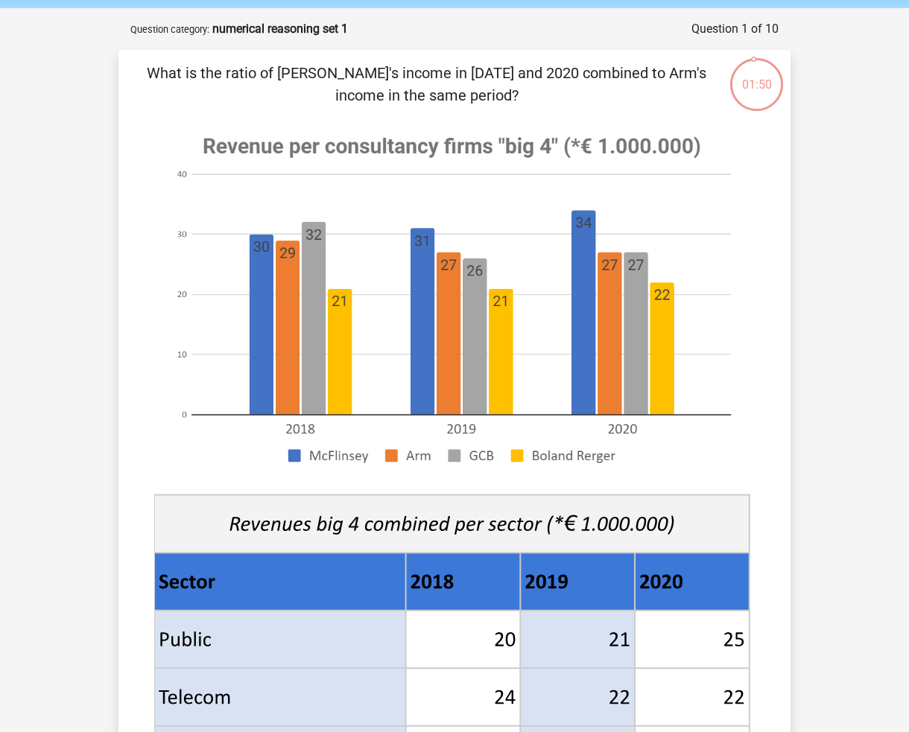
drag, startPoint x: 828, startPoint y: 302, endPoint x: 829, endPoint y: 334, distance: 32.0
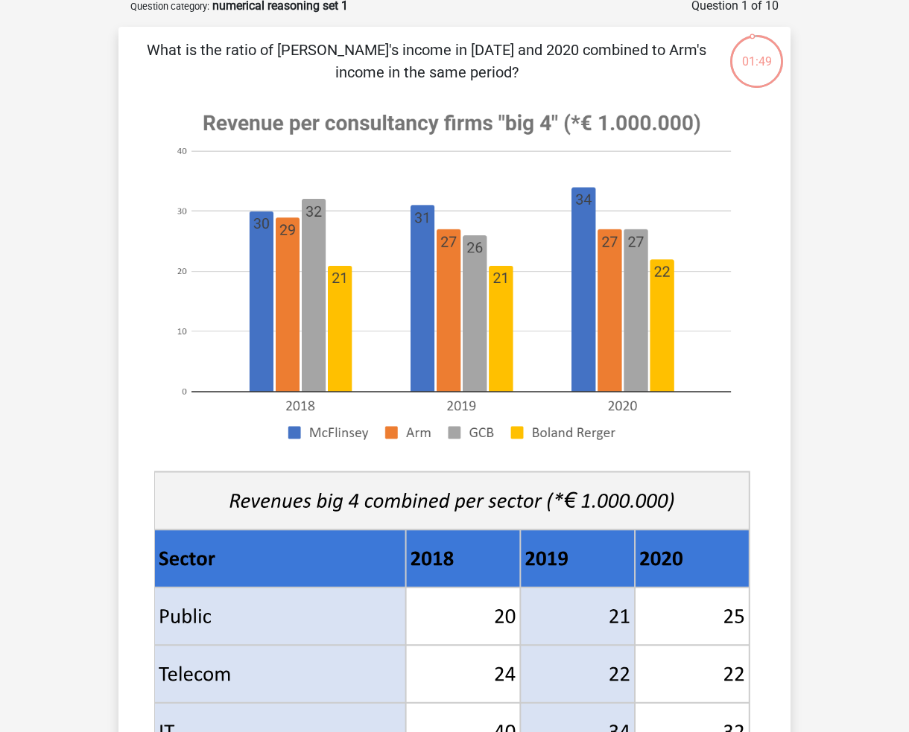
drag, startPoint x: 851, startPoint y: 301, endPoint x: 851, endPoint y: 333, distance: 32.0
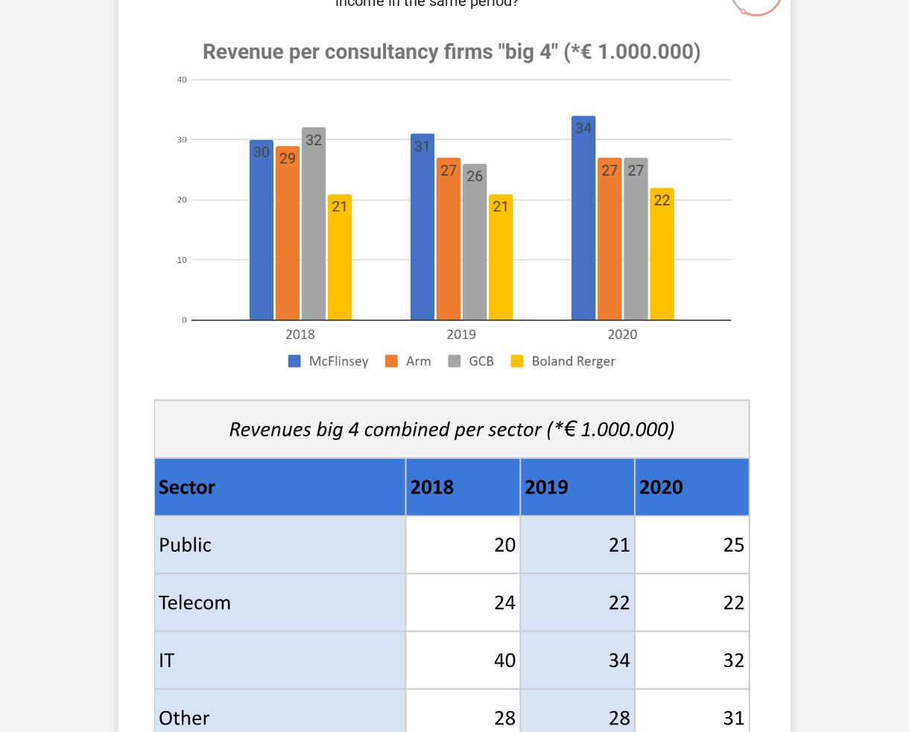
scroll to position [74, 0]
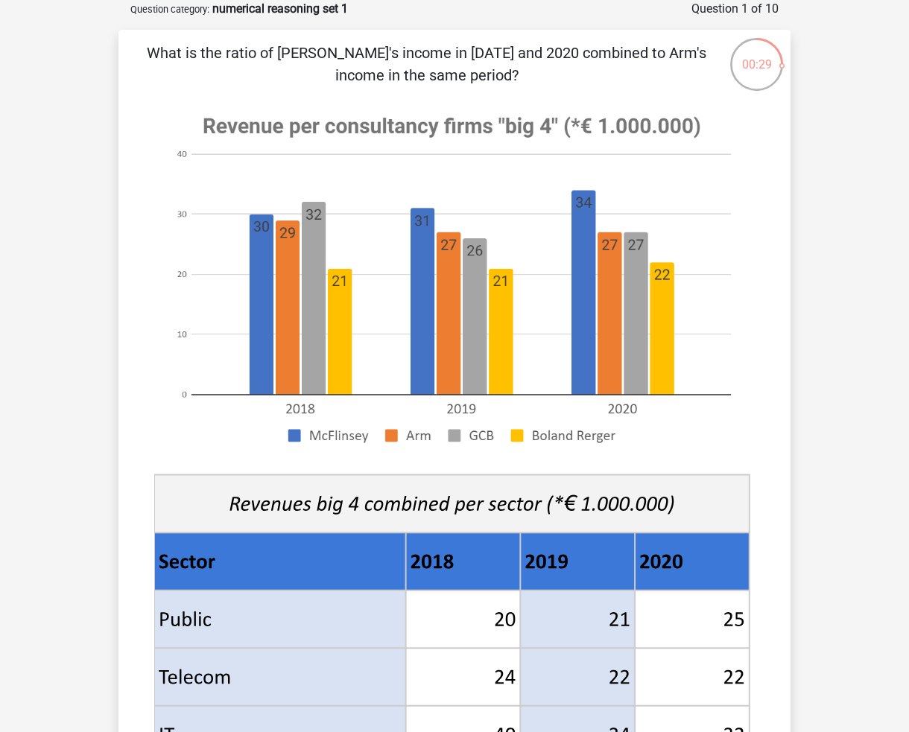
click at [766, 381] on div at bounding box center [454, 461] width 624 height 727
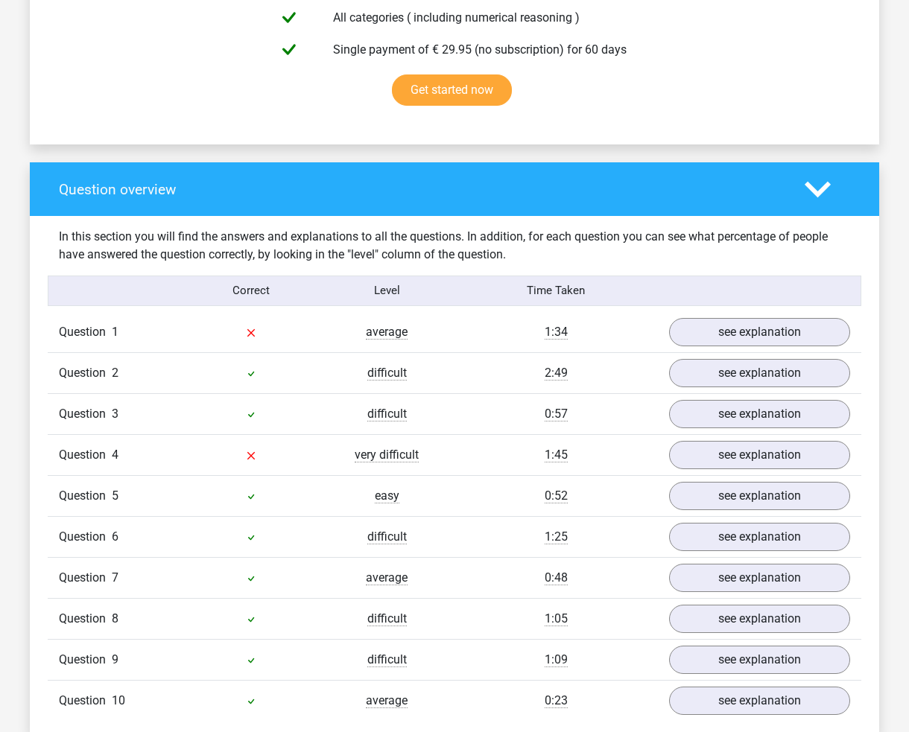
scroll to position [968, 0]
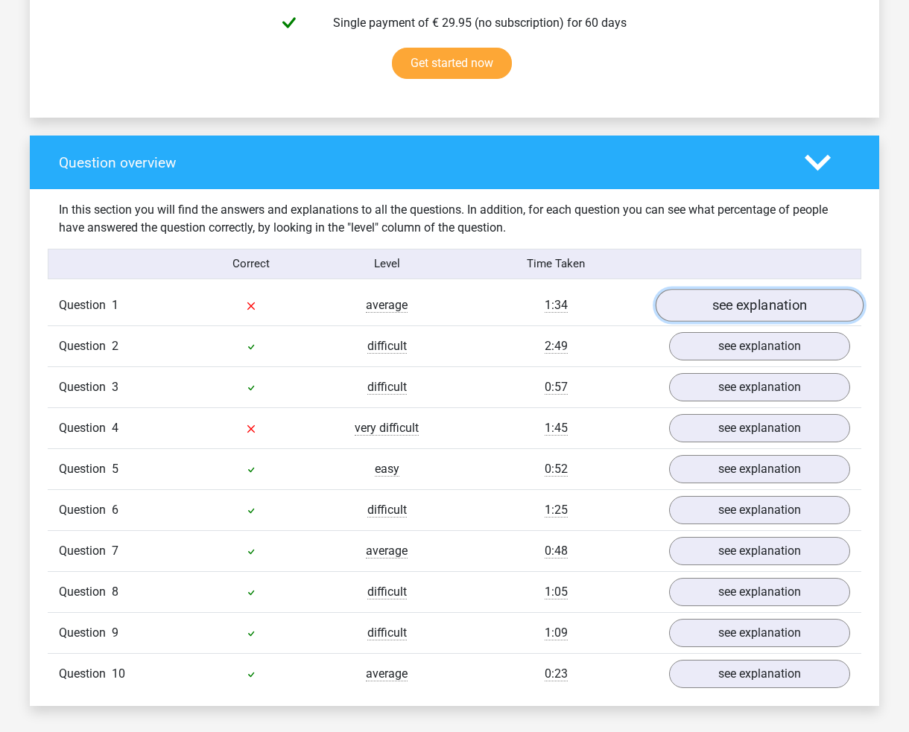
click at [714, 305] on link "see explanation" at bounding box center [760, 305] width 208 height 33
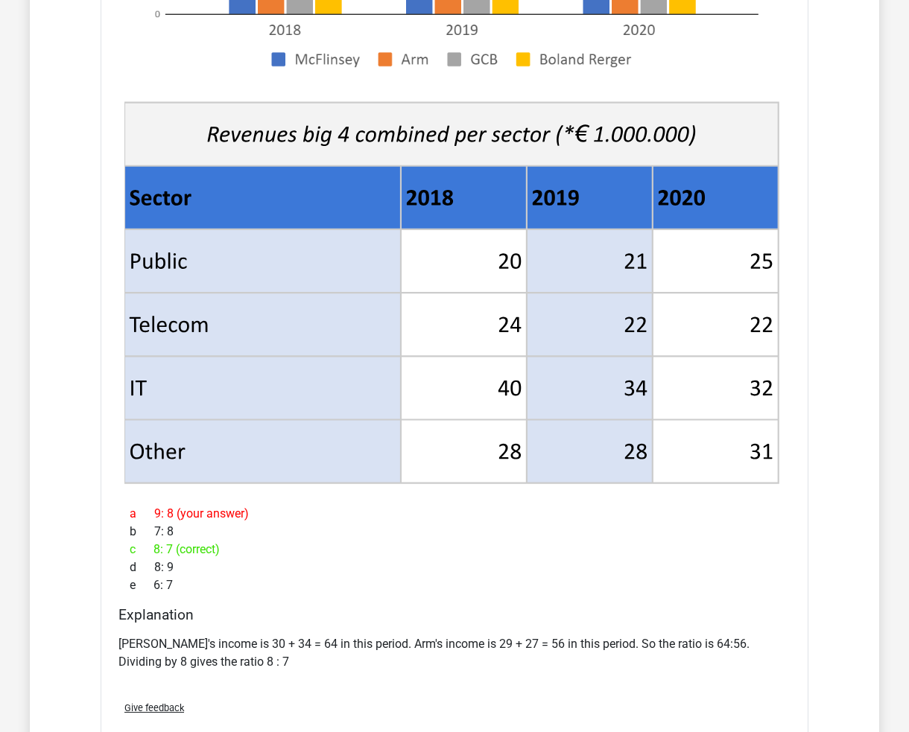
scroll to position [1362, 0]
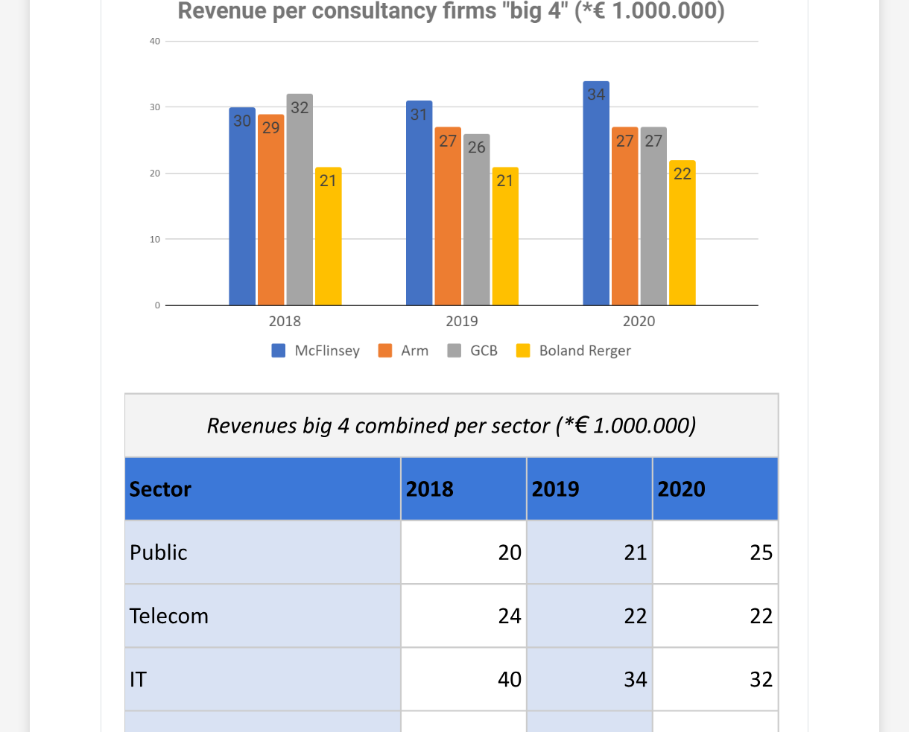
drag, startPoint x: 475, startPoint y: 533, endPoint x: 483, endPoint y: 402, distance: 130.6
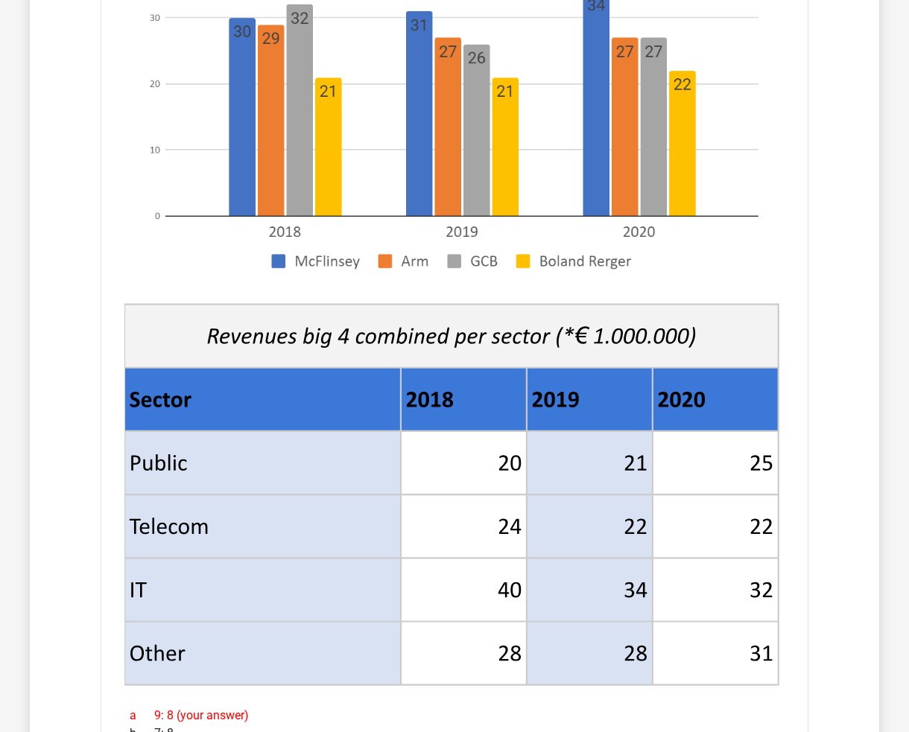
scroll to position [1660, 0]
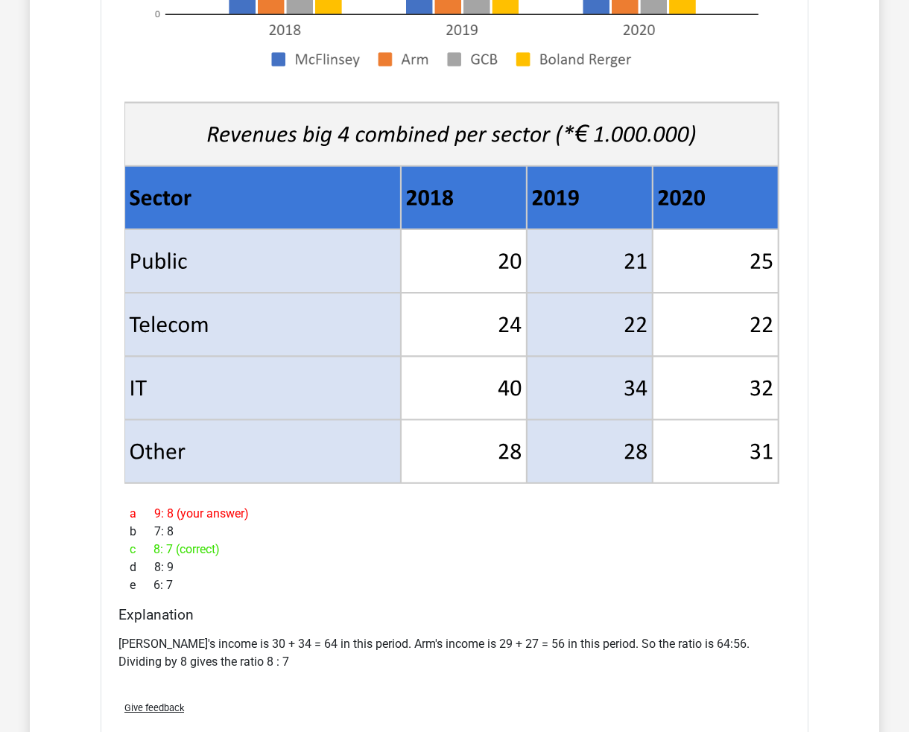
drag, startPoint x: 585, startPoint y: 588, endPoint x: 586, endPoint y: 555, distance: 33.5
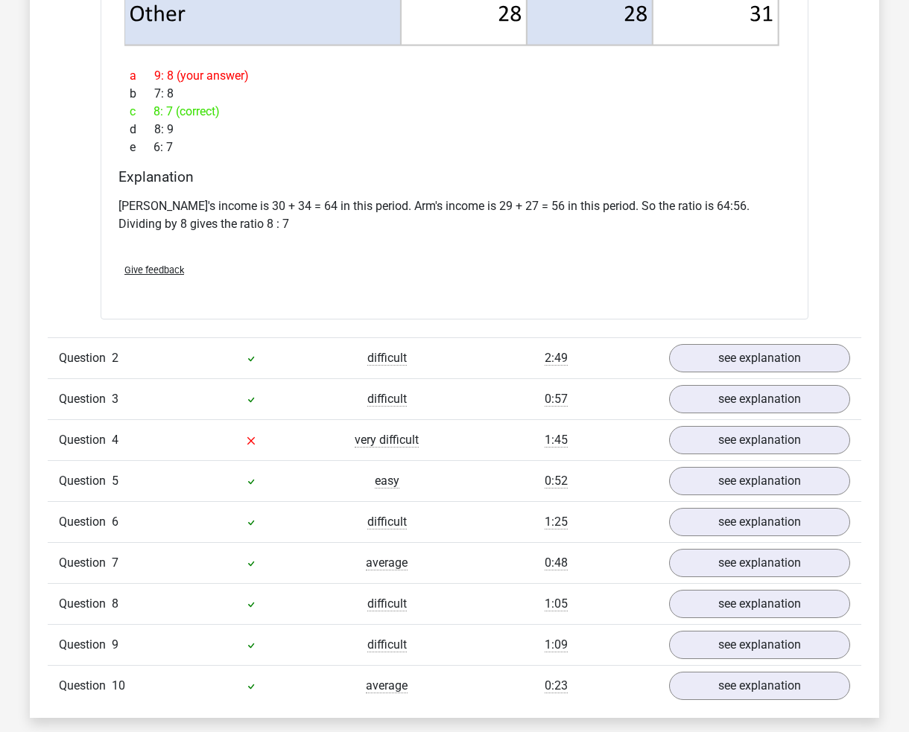
scroll to position [2169, 0]
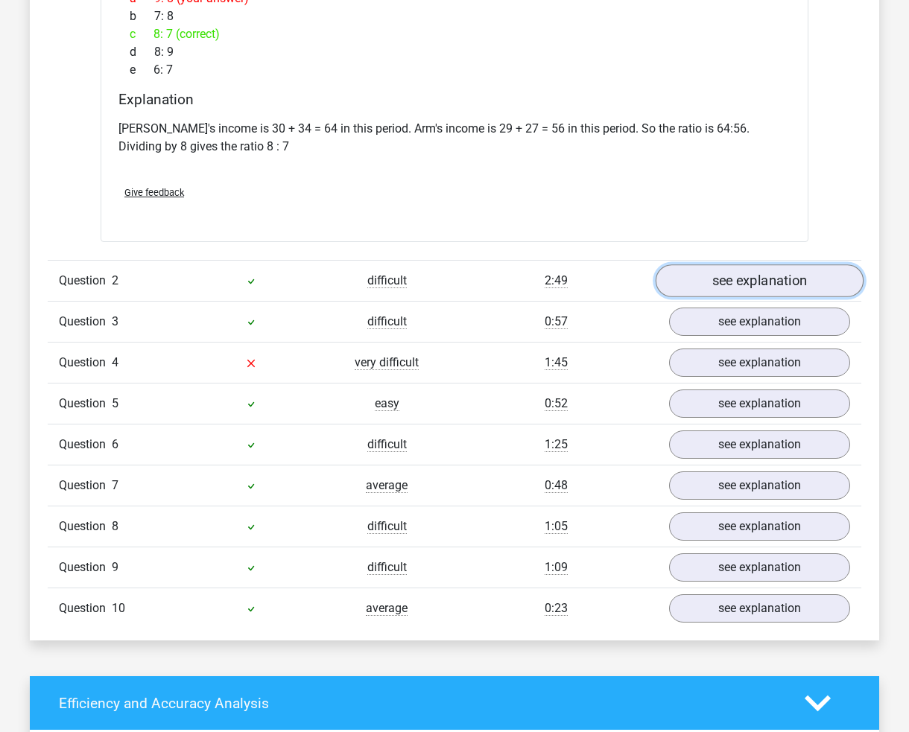
click at [715, 276] on link "see explanation" at bounding box center [760, 281] width 208 height 33
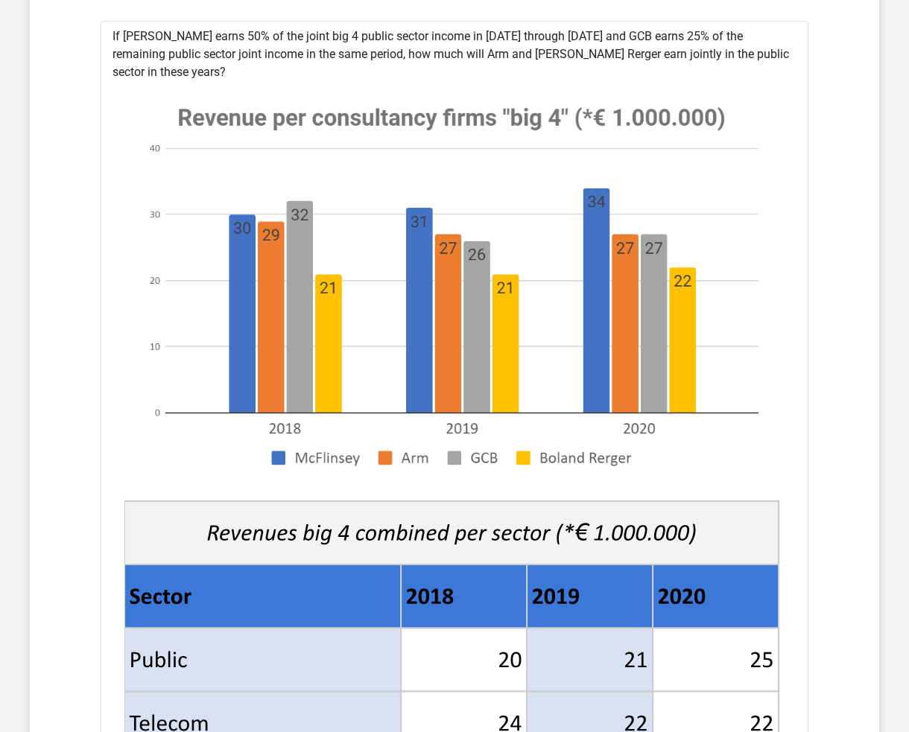
scroll to position [2279, 0]
